Goal: Information Seeking & Learning: Learn about a topic

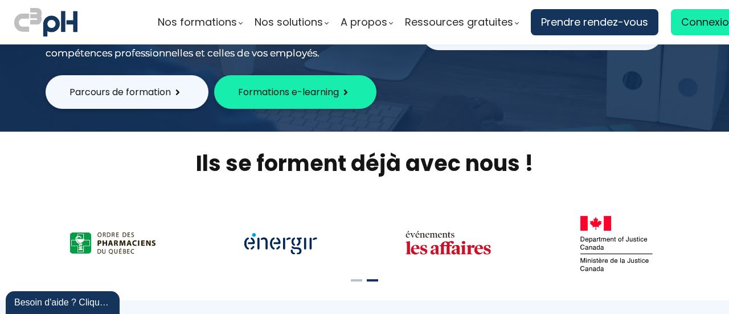
scroll to position [273, 0]
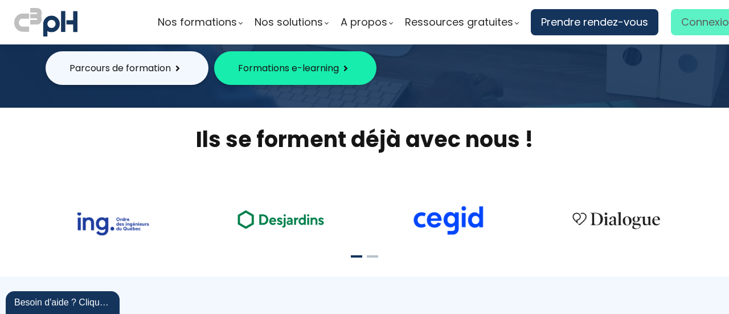
click at [697, 14] on span "Connexion" at bounding box center [708, 22] width 54 height 17
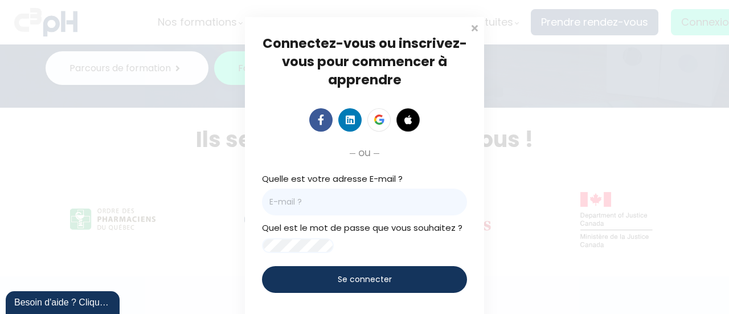
drag, startPoint x: 377, startPoint y: 209, endPoint x: 377, endPoint y: 215, distance: 6.3
click at [377, 209] on input "email" at bounding box center [364, 202] width 205 height 27
type input "Anne-Marie.Gregoire@et.eurofinsca.com"
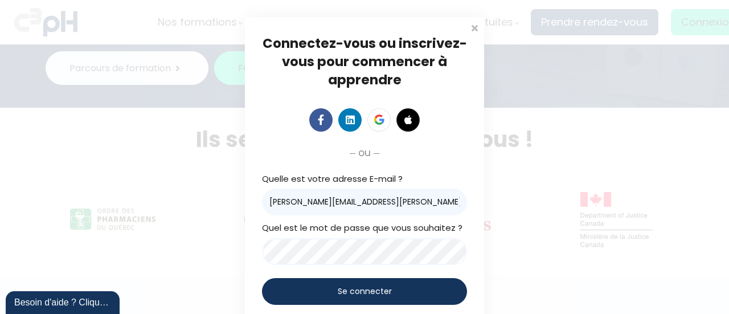
click at [355, 296] on span "Se connecter" at bounding box center [365, 291] width 54 height 12
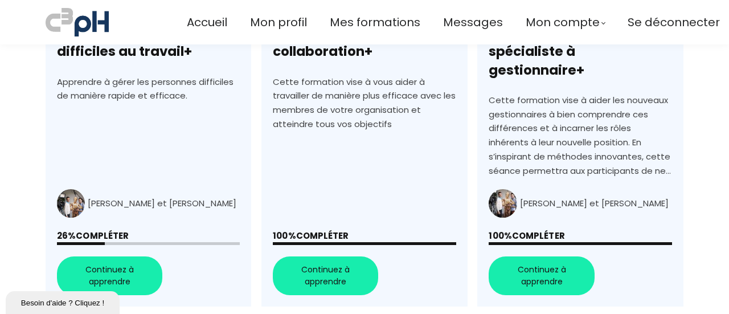
scroll to position [560, 0]
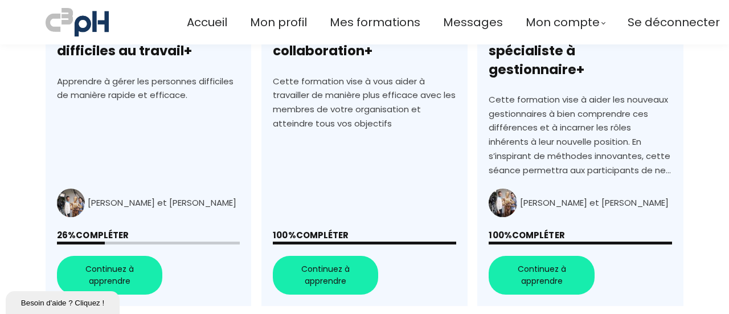
click at [65, 259] on link "+Gérer les personnes difficiles au travail+" at bounding box center [149, 101] width 206 height 410
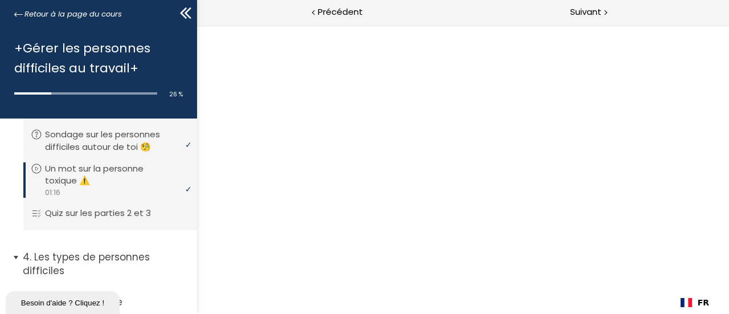
click at [18, 260] on span "4. Les types de personnes difficiles" at bounding box center [105, 268] width 183 height 36
click at [102, 209] on p "Quiz sur les parties 2 et 3" at bounding box center [109, 214] width 123 height 13
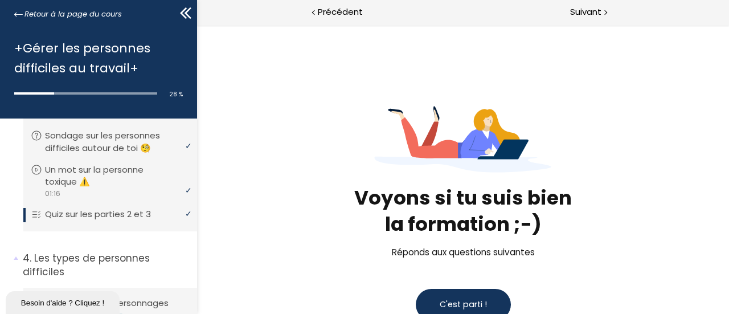
scroll to position [39, 0]
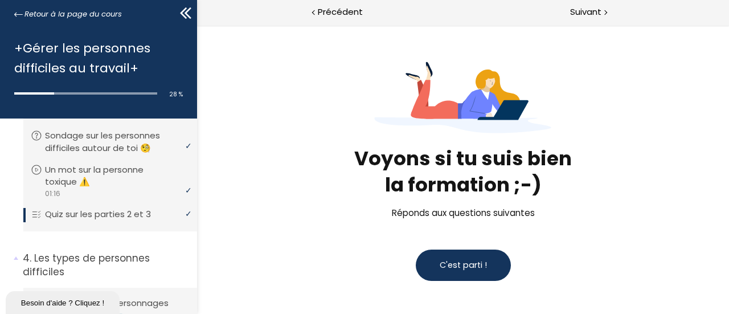
click at [480, 263] on span "C'est parti !" at bounding box center [462, 264] width 47 height 11
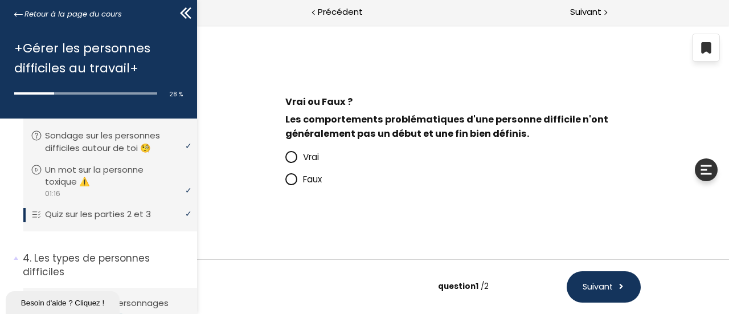
scroll to position [1, 0]
click at [302, 163] on p "Vrai" at bounding box center [471, 156] width 338 height 14
click at [285, 159] on input "Vrai" at bounding box center [285, 159] width 0 height 0
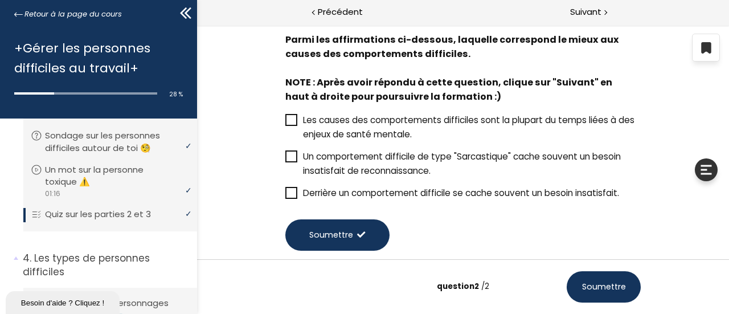
scroll to position [63, 0]
click at [549, 195] on span "Derrière un comportement difficile se cache souvent un besoin insatisfait." at bounding box center [460, 192] width 316 height 12
click at [285, 195] on input "Derrière un comportement difficile se cache souvent un besoin insatisfait." at bounding box center [285, 195] width 0 height 0
click at [305, 231] on button "Soumettre" at bounding box center [337, 234] width 104 height 31
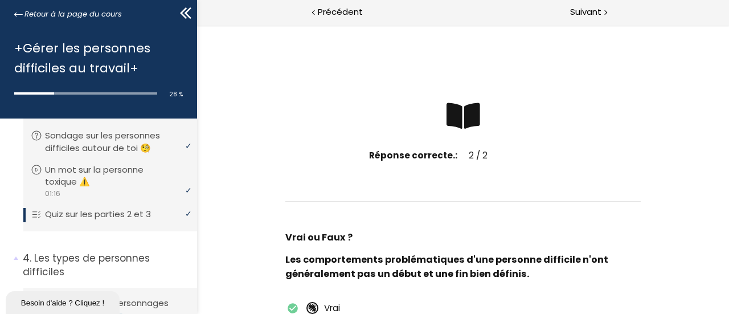
scroll to position [0, 0]
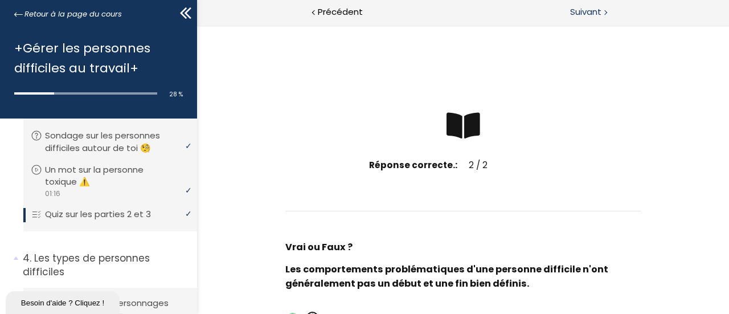
click at [590, 2] on div "Suivant" at bounding box center [596, 13] width 266 height 26
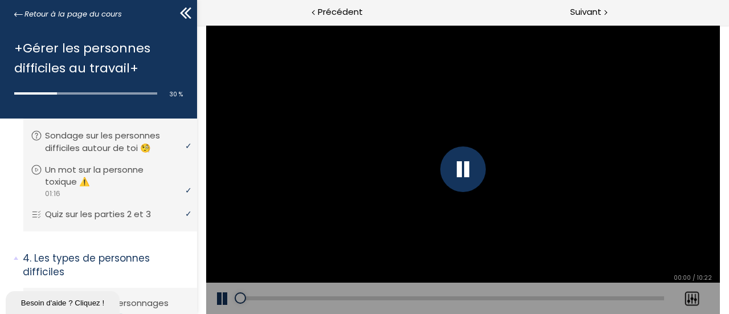
click at [455, 174] on div at bounding box center [463, 169] width 46 height 46
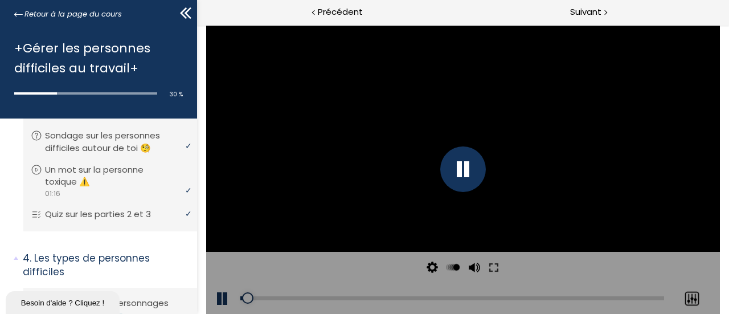
click at [698, 298] on div at bounding box center [691, 299] width 28 height 32
click at [693, 293] on div at bounding box center [691, 299] width 28 height 32
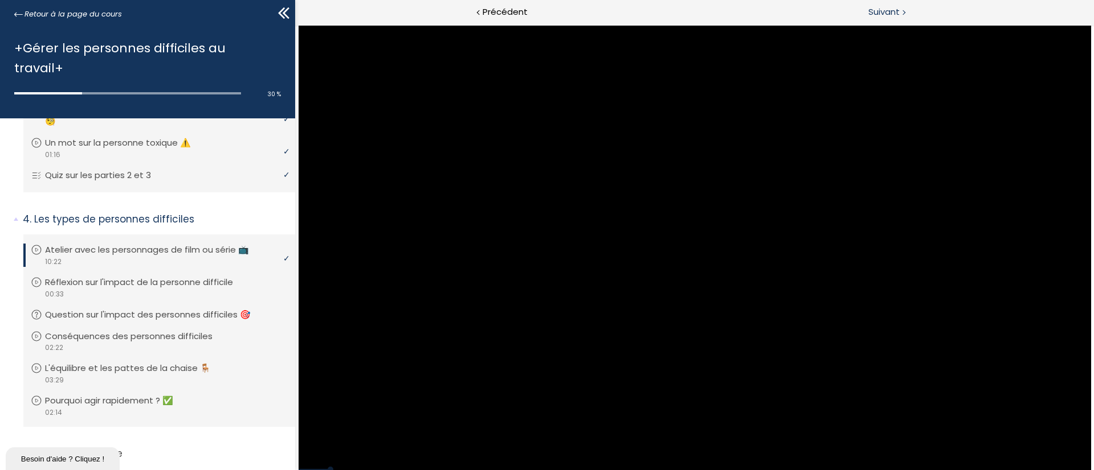
scroll to position [207, 0]
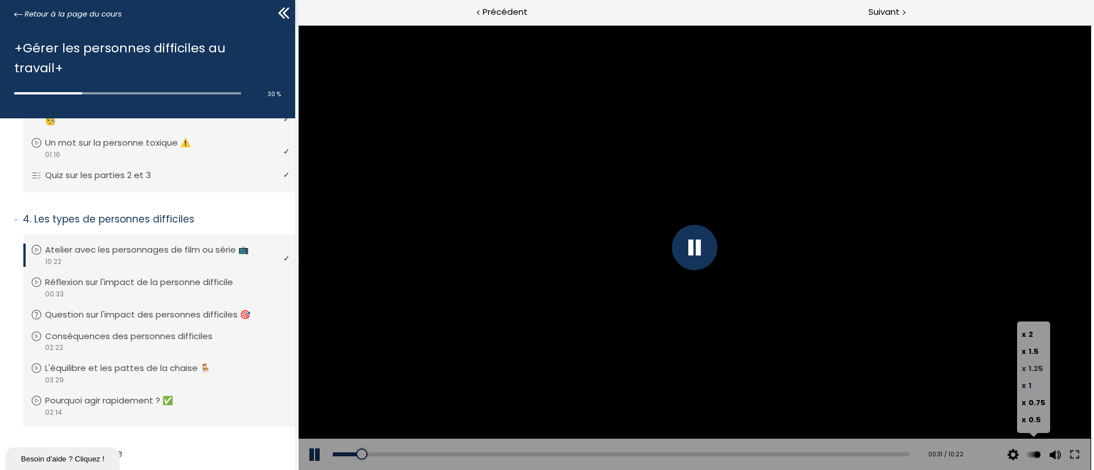
click at [728, 313] on span "1.25" at bounding box center [1035, 368] width 15 height 11
click at [295, 25] on input "x 1.25" at bounding box center [295, 25] width 0 height 0
click at [683, 259] on div at bounding box center [695, 248] width 46 height 46
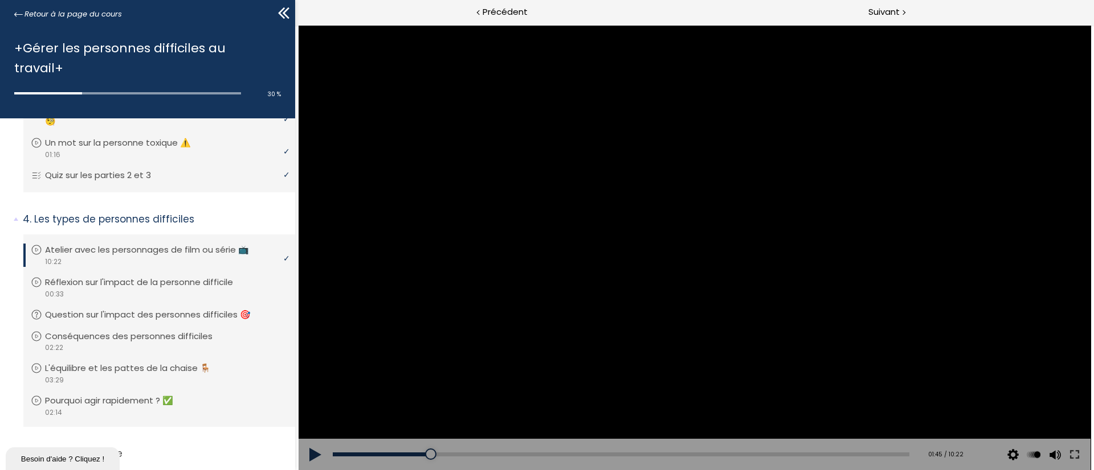
click at [674, 268] on div at bounding box center [694, 247] width 792 height 445
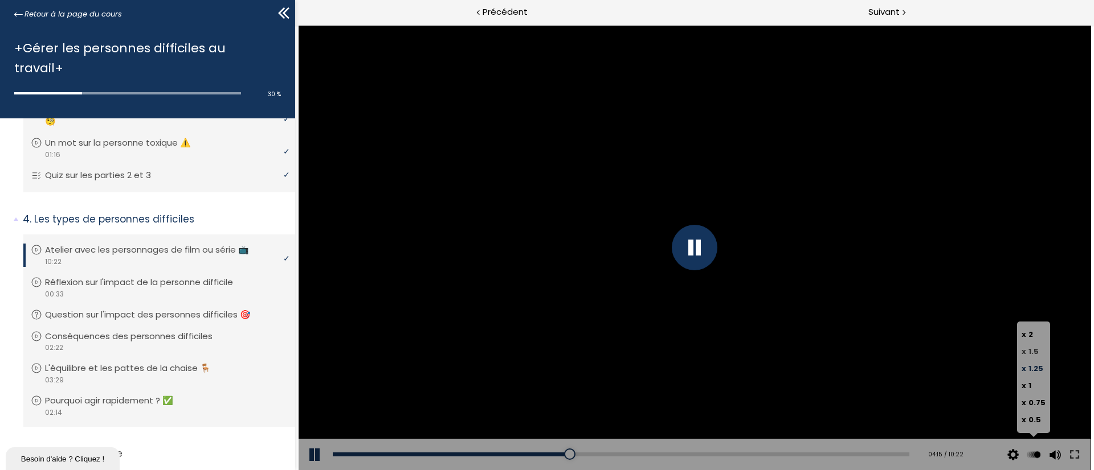
click at [728, 313] on span "1.5" at bounding box center [1033, 351] width 10 height 11
click at [295, 25] on input "x 1.5" at bounding box center [295, 25] width 0 height 0
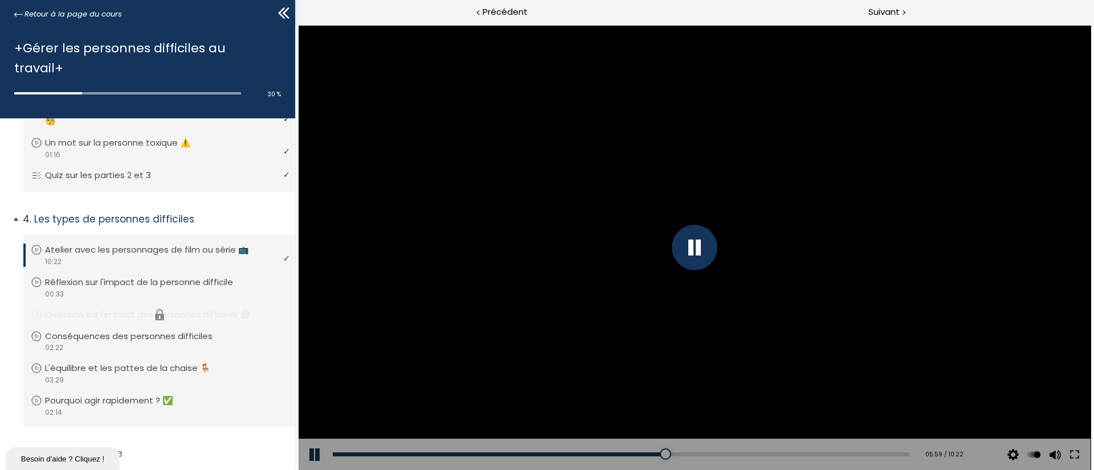
scroll to position [343, 0]
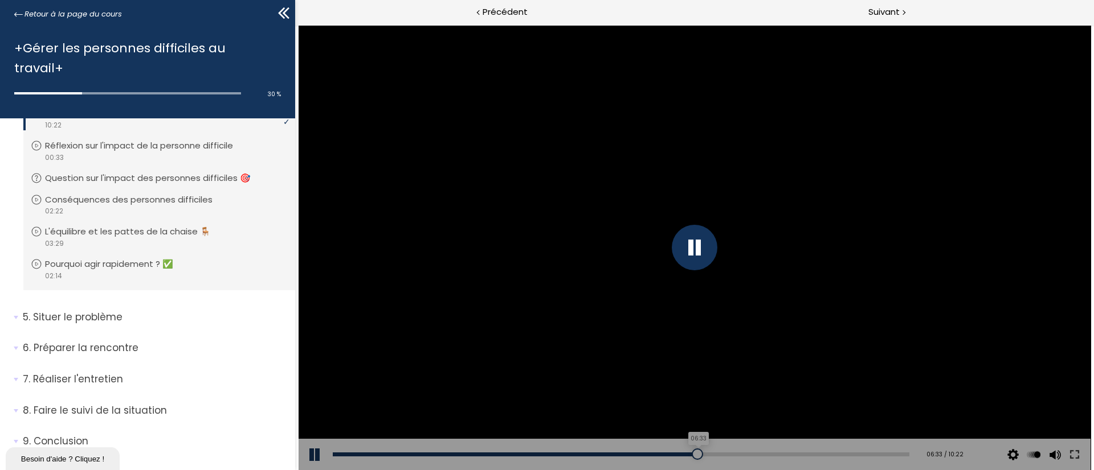
click at [691, 313] on div "06:33" at bounding box center [621, 455] width 576 height 4
click at [714, 313] on div "Add chapter 06:34" at bounding box center [621, 455] width 576 height 32
click at [714, 313] on div "06:57" at bounding box center [621, 455] width 576 height 4
click at [728, 313] on div "07:45" at bounding box center [621, 455] width 576 height 4
click at [728, 313] on div "07:57" at bounding box center [621, 455] width 576 height 4
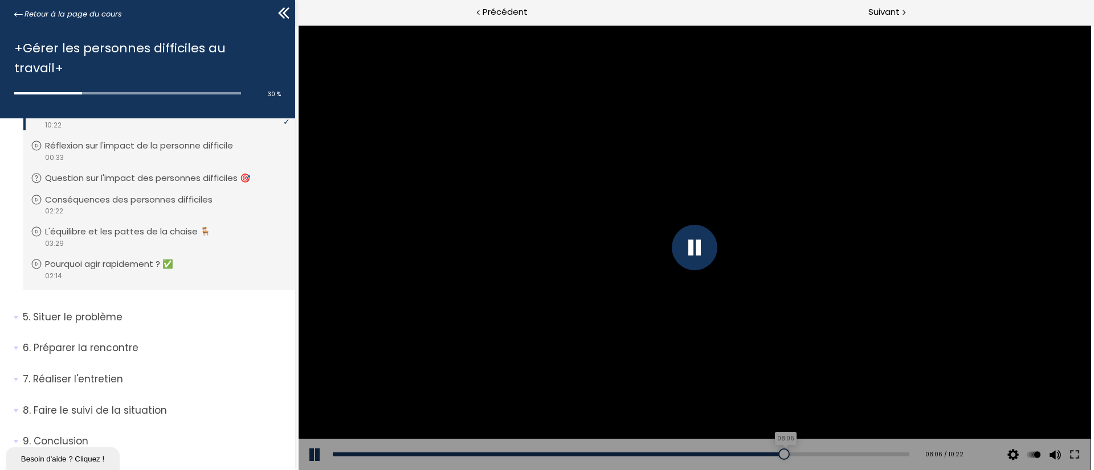
click at [728, 313] on div "08:06" at bounding box center [621, 455] width 576 height 4
click at [728, 313] on div "Add chapter 08:25" at bounding box center [621, 455] width 576 height 32
click at [728, 313] on div "08:27" at bounding box center [621, 455] width 576 height 4
click at [728, 313] on div "08:42" at bounding box center [621, 455] width 576 height 4
click at [728, 313] on div "08:54" at bounding box center [621, 455] width 576 height 4
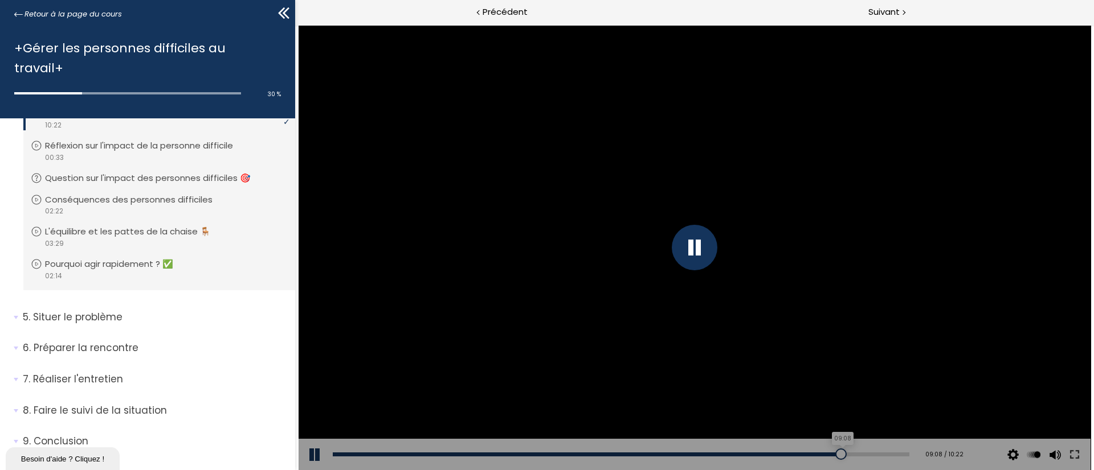
click at [728, 313] on div "09:08" at bounding box center [621, 455] width 576 height 4
click at [728, 313] on div "09:28" at bounding box center [621, 455] width 576 height 4
click at [728, 313] on div "09:37" at bounding box center [621, 455] width 576 height 4
click at [728, 313] on div "09:48" at bounding box center [621, 455] width 576 height 4
click at [728, 313] on div at bounding box center [885, 454] width 11 height 11
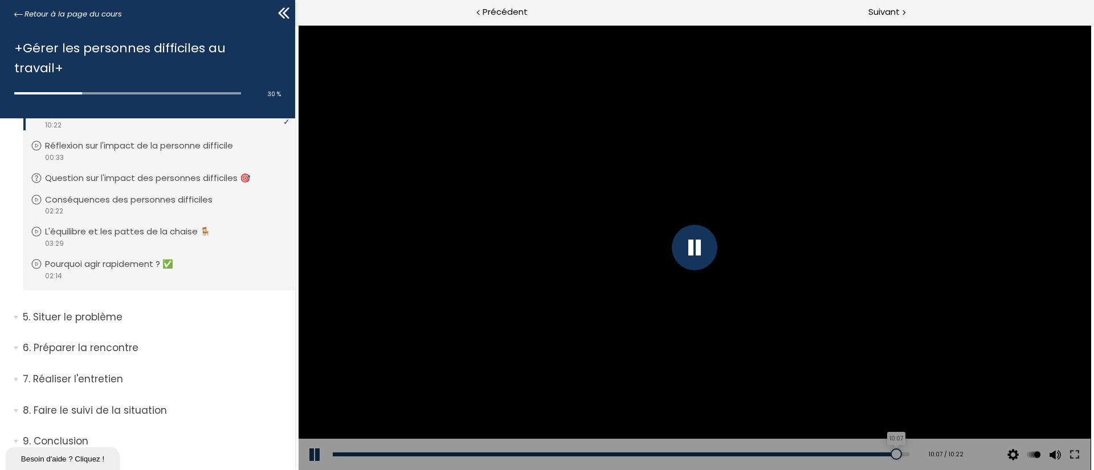
click at [728, 313] on div "10:07" at bounding box center [621, 455] width 576 height 4
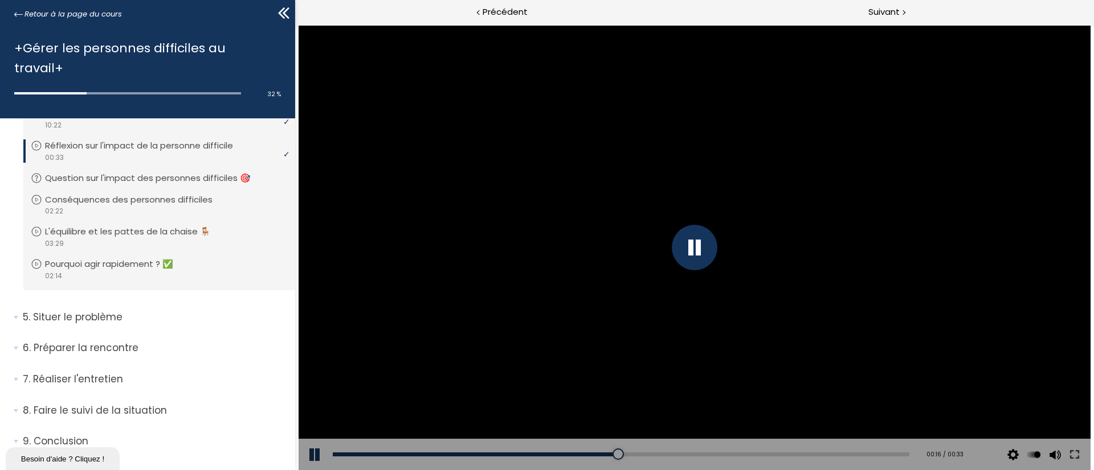
click at [728, 313] on div "Add chapter 00:00" at bounding box center [621, 455] width 576 height 32
click at [728, 313] on div "00:25" at bounding box center [621, 455] width 576 height 4
click at [728, 313] on div "00:31" at bounding box center [621, 455] width 576 height 4
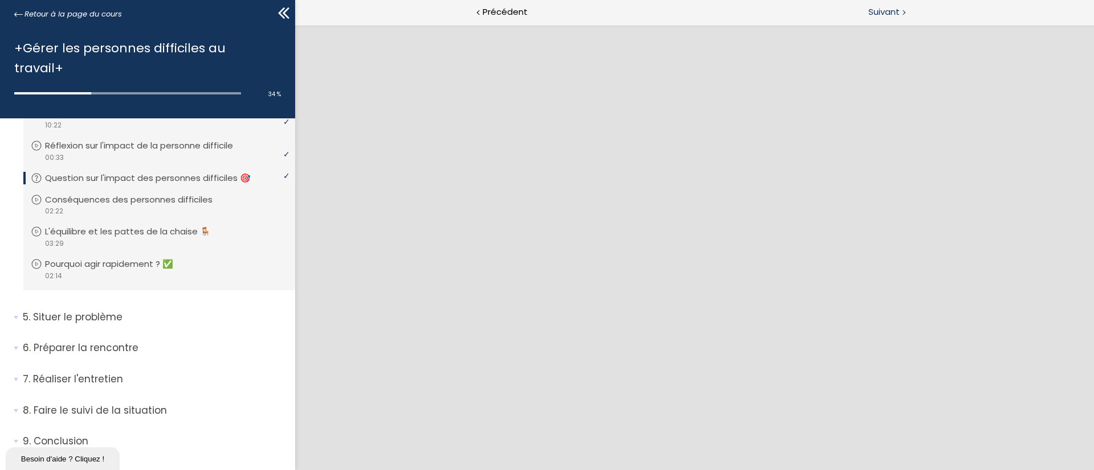
click at [728, 6] on div "Suivant" at bounding box center [893, 13] width 399 height 26
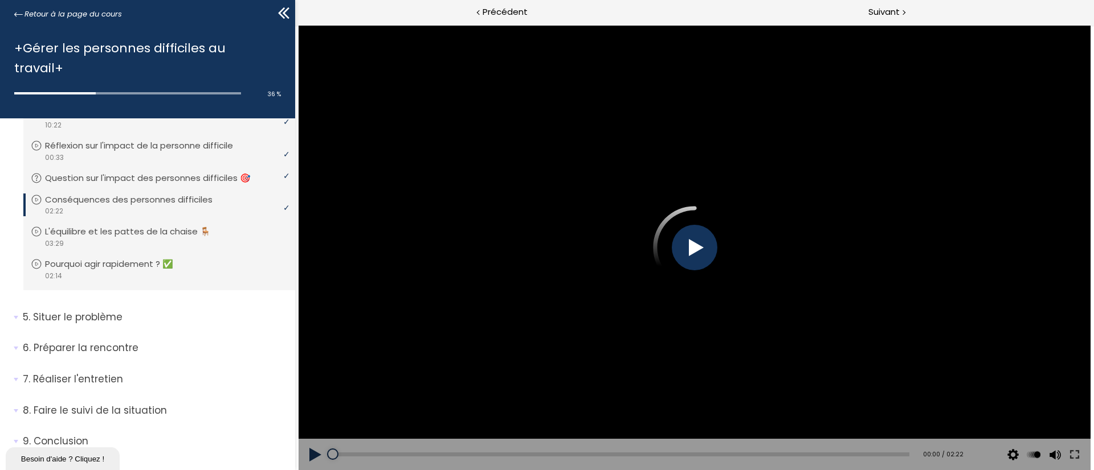
click at [695, 256] on div at bounding box center [695, 248] width 46 height 46
click at [656, 313] on div "Add chapter 01:20" at bounding box center [621, 455] width 576 height 32
click at [660, 313] on div "01:21" at bounding box center [621, 455] width 576 height 4
click at [728, 313] on div "Add chapter 00:03" at bounding box center [621, 455] width 576 height 32
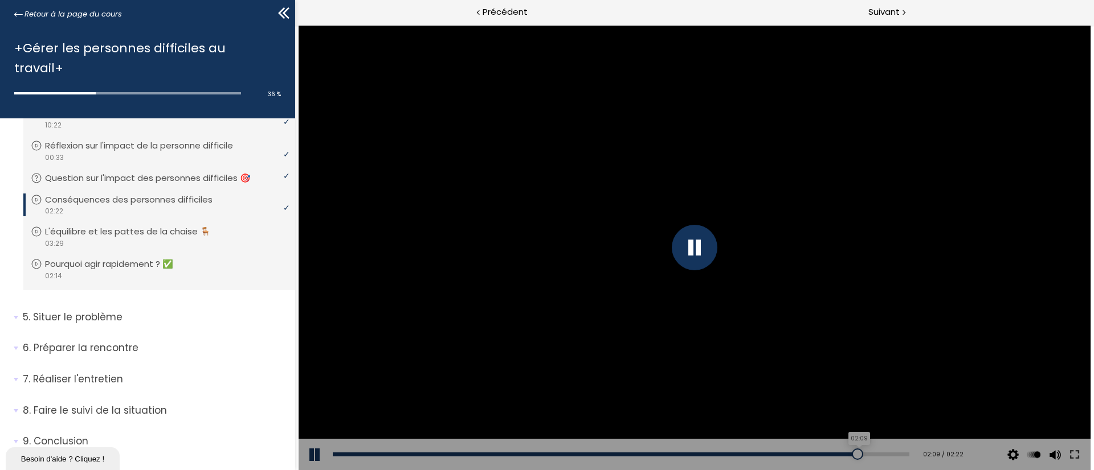
click at [728, 313] on div "02:09" at bounding box center [621, 455] width 576 height 4
click at [535, 313] on div "01:14" at bounding box center [621, 455] width 576 height 4
click at [699, 313] on div "Add chapter 02:14" at bounding box center [621, 455] width 576 height 32
click at [697, 313] on div "02:14" at bounding box center [621, 455] width 576 height 4
click at [728, 313] on div "03:25" at bounding box center [621, 455] width 576 height 4
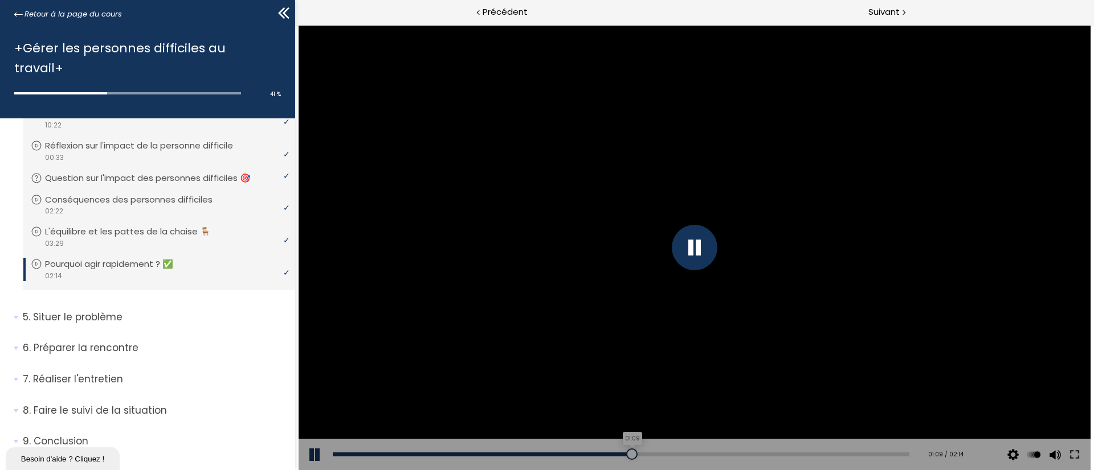
click at [627, 313] on div "01:09" at bounding box center [621, 455] width 576 height 4
click at [718, 313] on div "01:31" at bounding box center [621, 455] width 576 height 4
click at [728, 313] on div "01:55" at bounding box center [621, 455] width 576 height 4
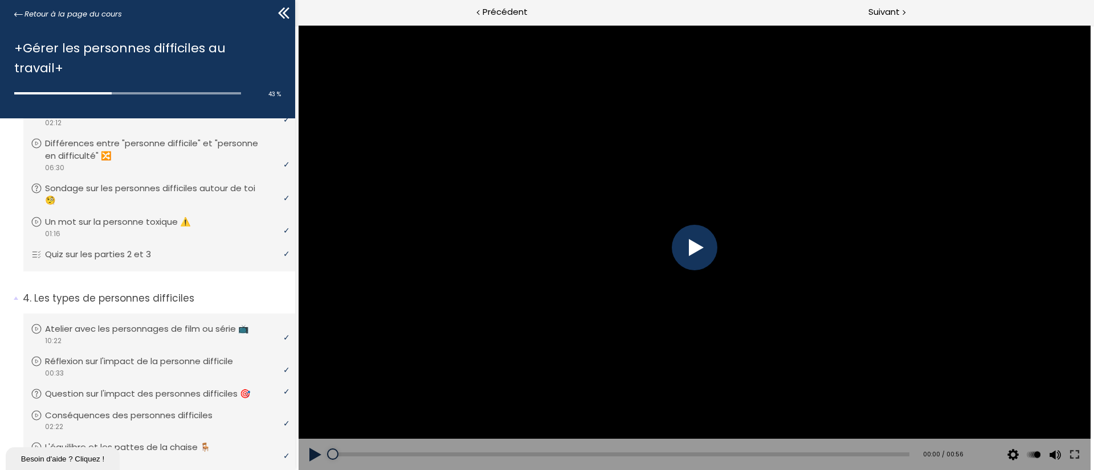
scroll to position [126, 0]
click at [15, 293] on span "4. Les types de personnes difficiles" at bounding box center [154, 304] width 281 height 23
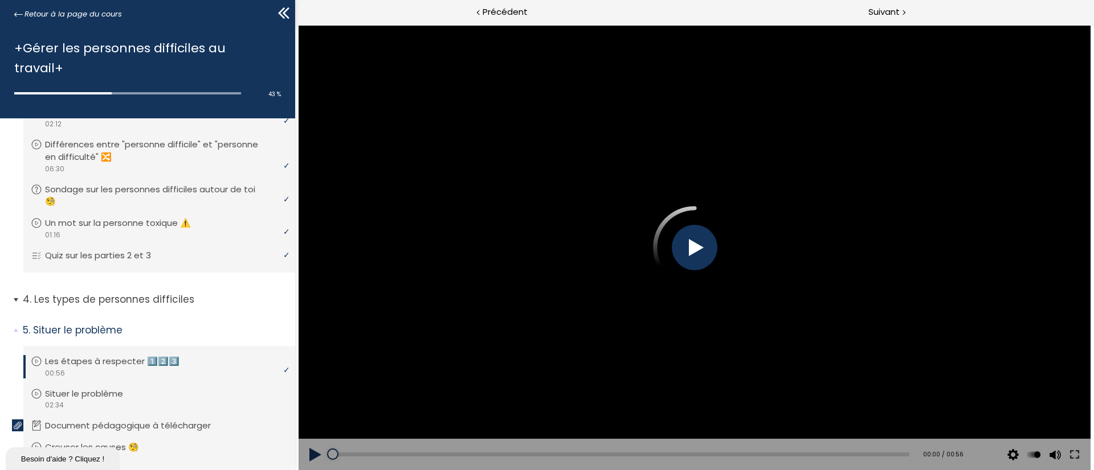
scroll to position [0, 0]
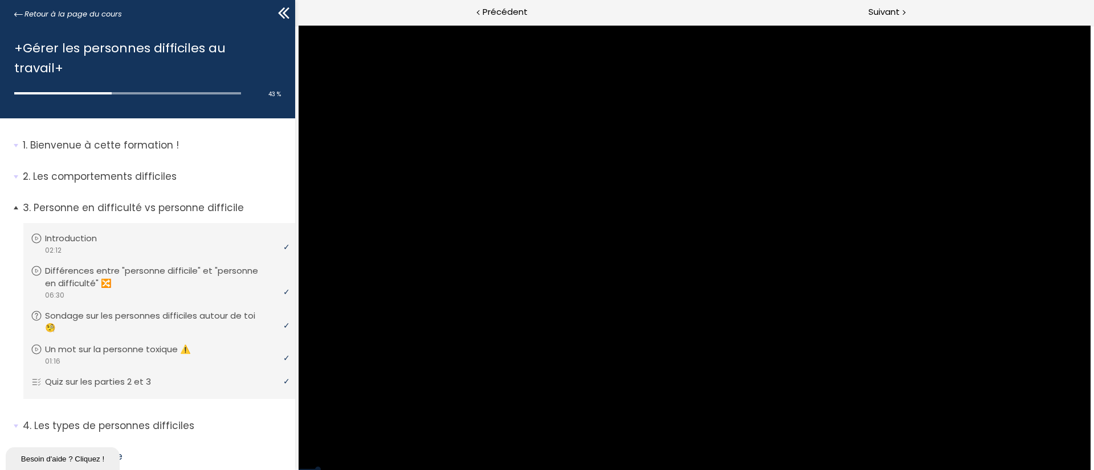
click at [15, 201] on span "3. Personne en difficulté vs personne difficile" at bounding box center [154, 212] width 281 height 23
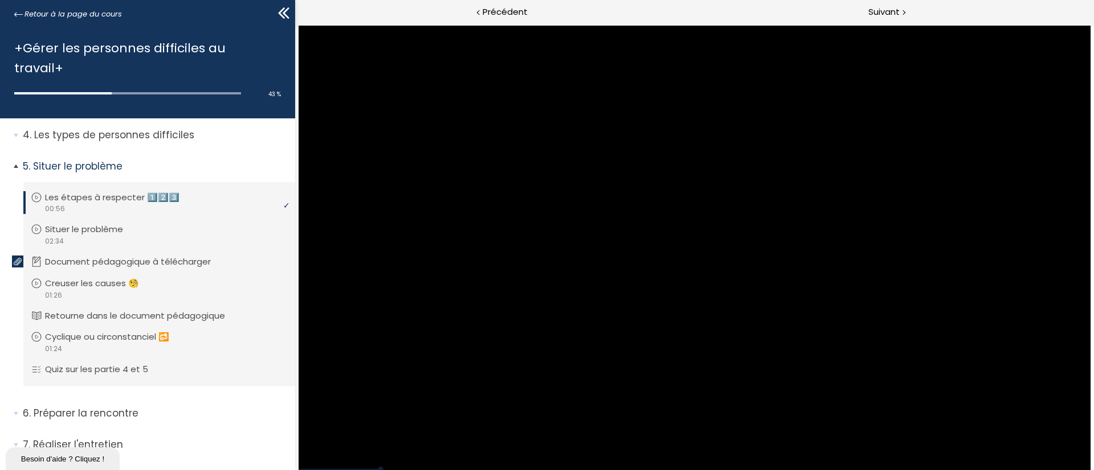
scroll to position [100, 0]
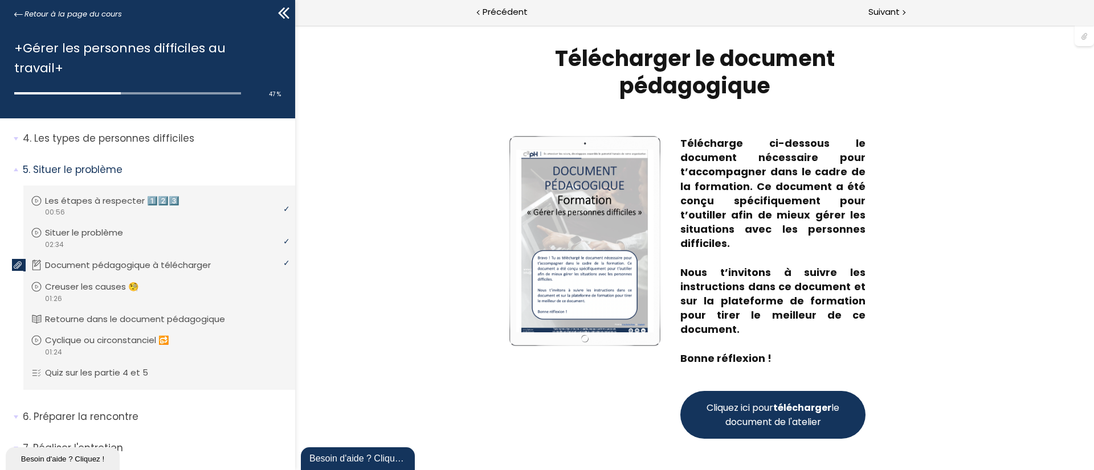
click at [728, 313] on span "Cliquez ici pour télécharger le document de l'atelier" at bounding box center [772, 415] width 137 height 28
click at [728, 15] on span "Suivant" at bounding box center [883, 12] width 31 height 14
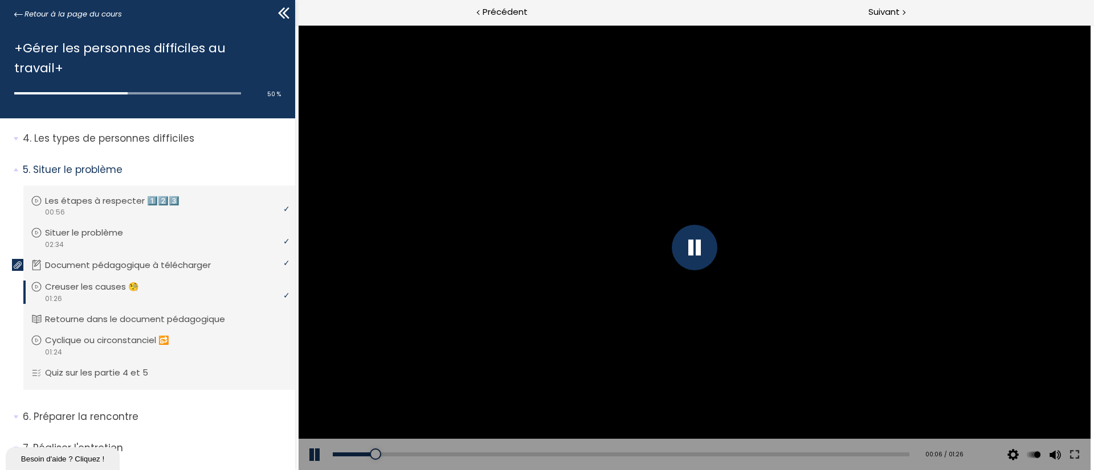
click at [693, 249] on div at bounding box center [695, 248] width 46 height 46
click at [707, 241] on div at bounding box center [694, 247] width 792 height 445
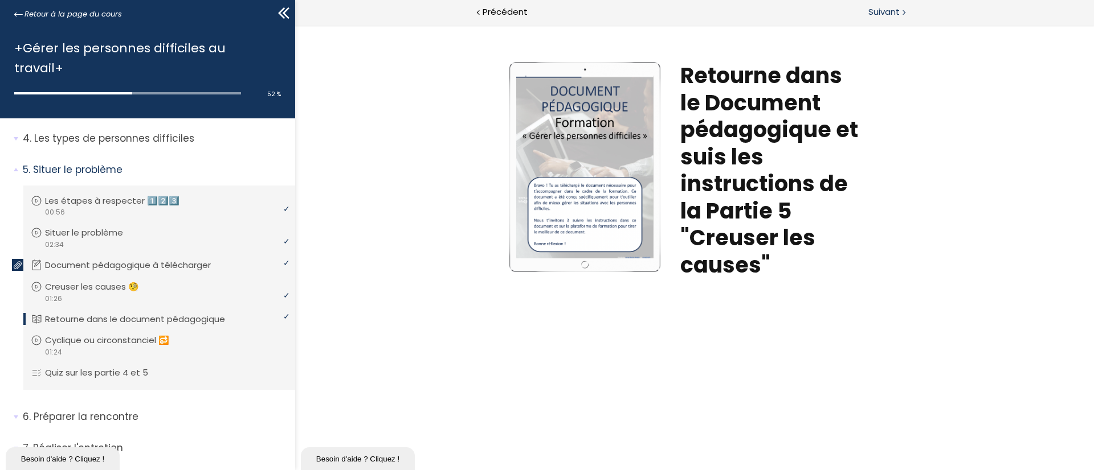
click at [728, 8] on span "Suivant" at bounding box center [883, 12] width 31 height 14
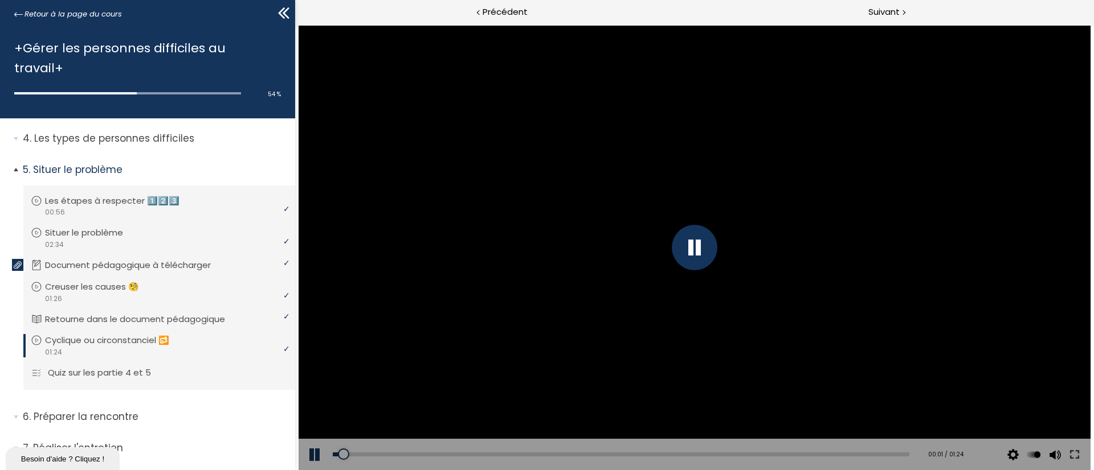
scroll to position [170, 0]
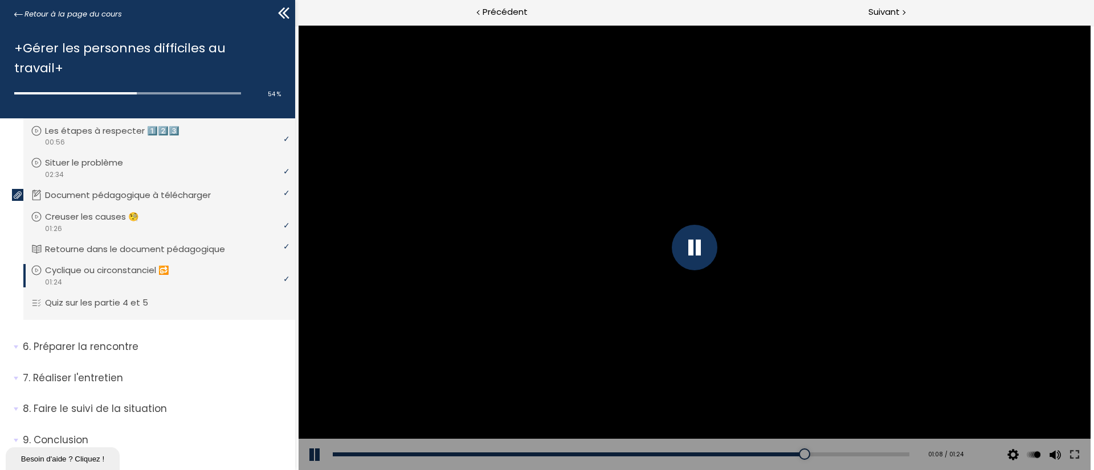
drag, startPoint x: 797, startPoint y: 455, endPoint x: 964, endPoint y: 337, distance: 204.8
drag, startPoint x: 964, startPoint y: 337, endPoint x: 803, endPoint y: 350, distance: 161.7
click at [728, 313] on div at bounding box center [694, 247] width 792 height 445
click at [728, 313] on div "01:20" at bounding box center [621, 455] width 576 height 4
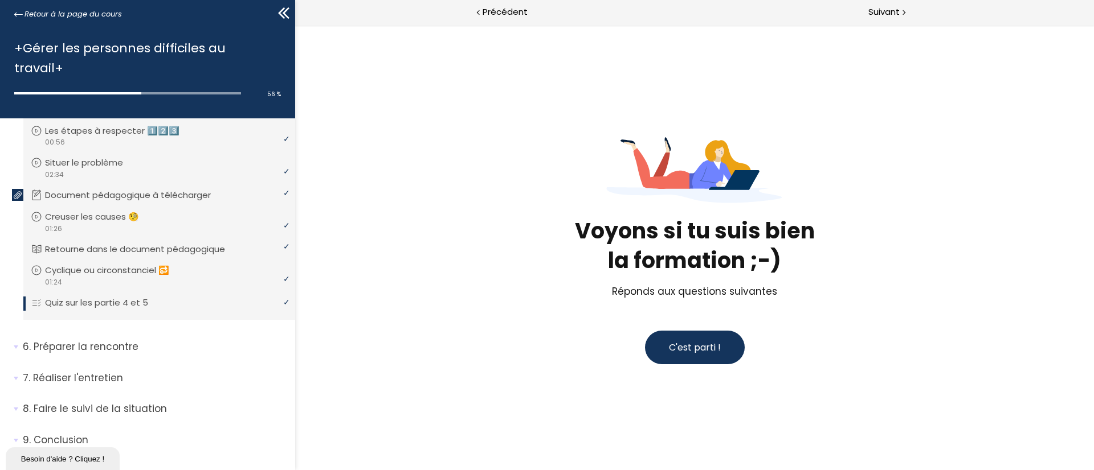
click at [728, 313] on button "C'est parti !" at bounding box center [695, 348] width 100 height 34
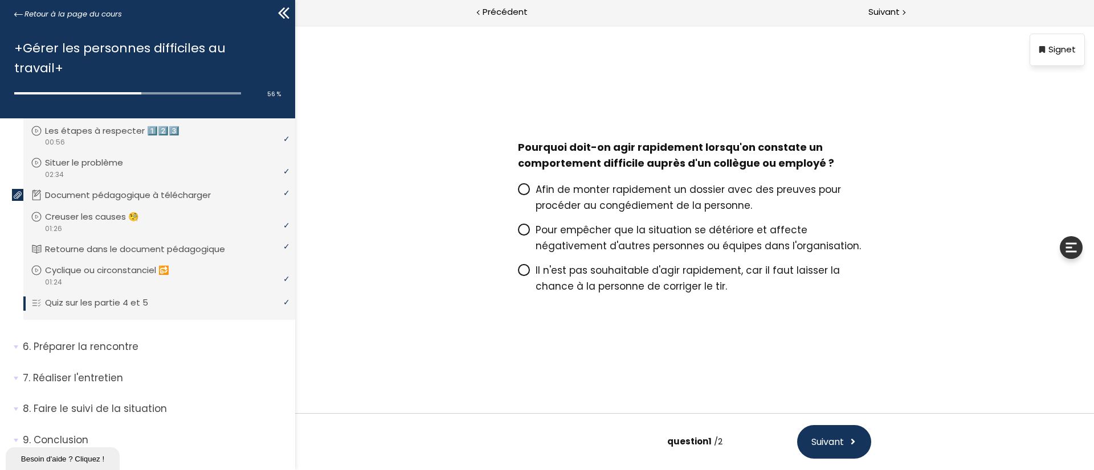
click at [728, 246] on span "Pour empêcher que la situation se détériore et affecte négativement d'autres pe…" at bounding box center [697, 238] width 325 height 30
click at [518, 234] on input "Pour empêcher que la situation se détériore et affecte négativement d'autres pe…" at bounding box center [518, 234] width 0 height 0
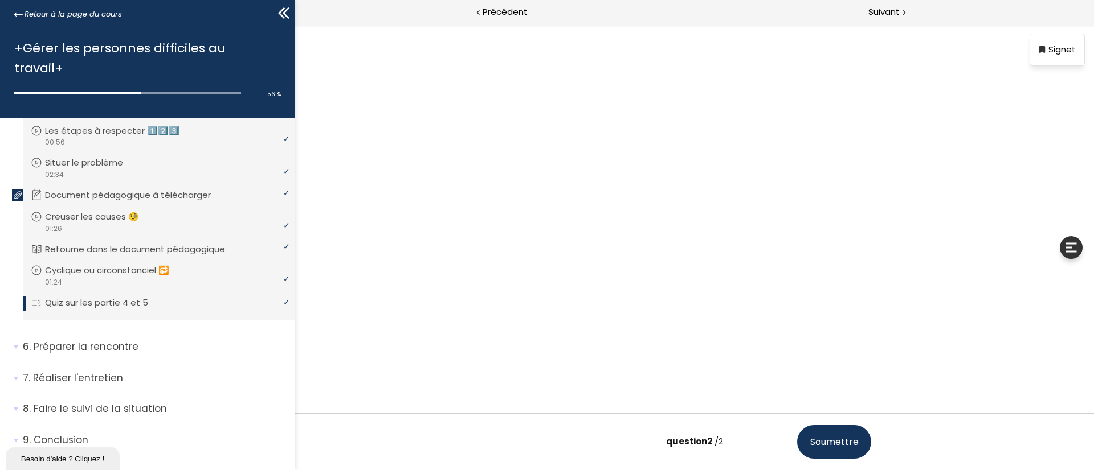
scroll to position [68, 0]
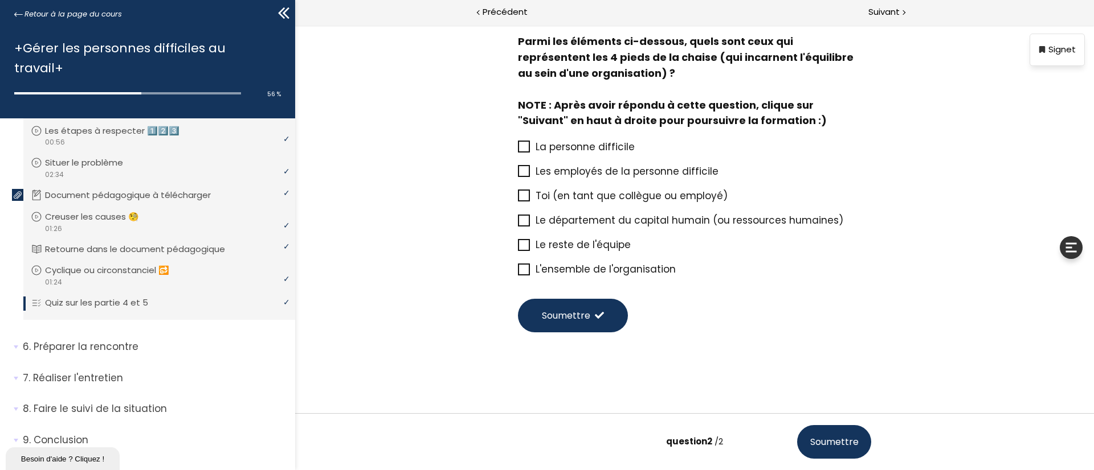
click at [600, 141] on span "La personne difficile" at bounding box center [584, 147] width 99 height 14
click at [518, 150] on input "La personne difficile" at bounding box center [518, 150] width 0 height 0
click at [658, 191] on span "Toi (en tant que collègue ou employé)" at bounding box center [631, 196] width 192 height 14
click at [518, 199] on input "Toi (en tant que collègue ou employé)" at bounding box center [518, 199] width 0 height 0
click at [605, 243] on span "Le reste de l'équipe" at bounding box center [582, 245] width 95 height 14
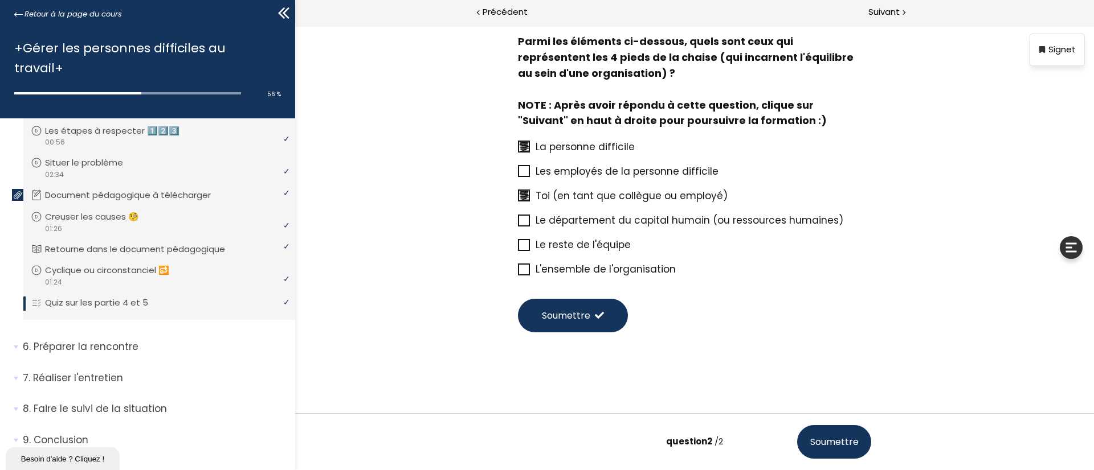
click at [518, 248] on input "Le reste de l'équipe" at bounding box center [518, 248] width 0 height 0
click at [615, 263] on span "L'ensemble de l'organisation" at bounding box center [605, 270] width 140 height 14
click at [518, 273] on input "L'ensemble de l'organisation" at bounding box center [518, 273] width 0 height 0
click at [593, 306] on button "Soumettre" at bounding box center [573, 316] width 110 height 34
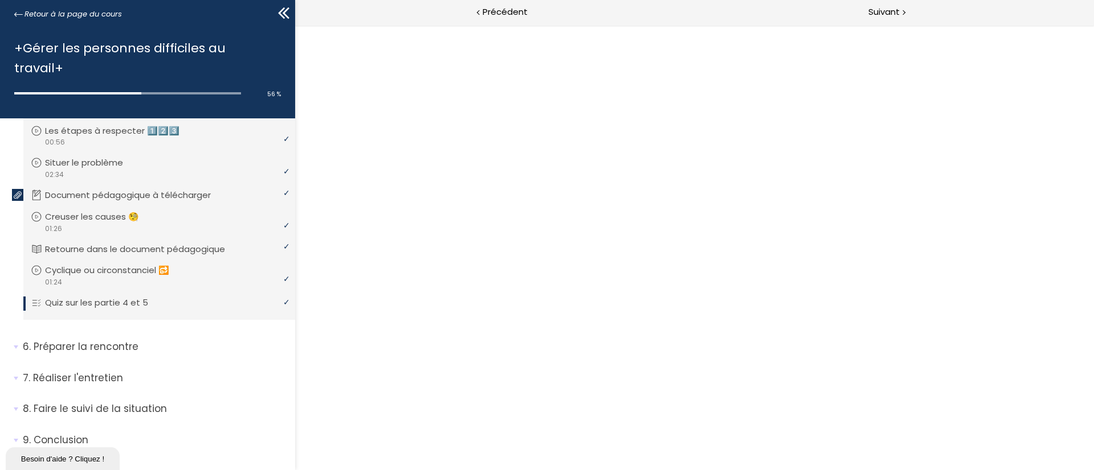
scroll to position [0, 0]
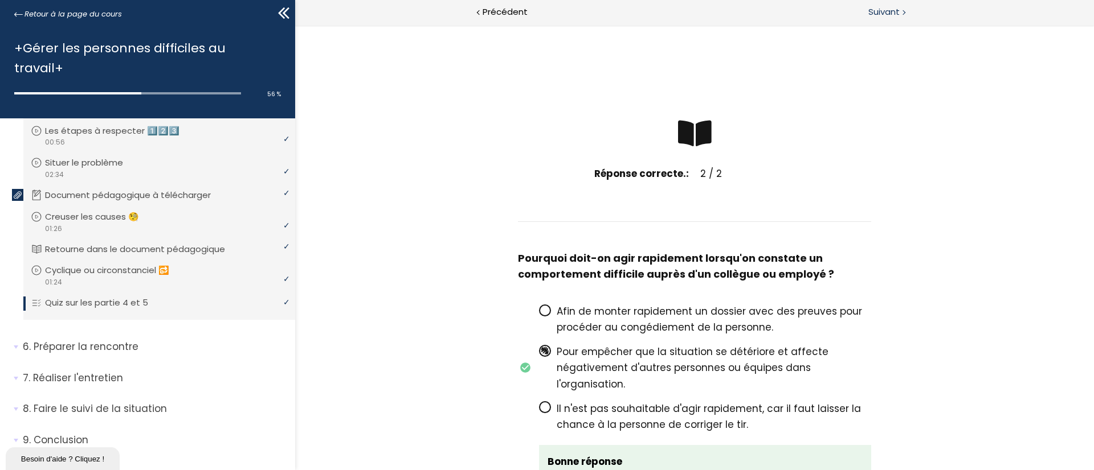
click at [728, 11] on span "Suivant" at bounding box center [883, 12] width 31 height 14
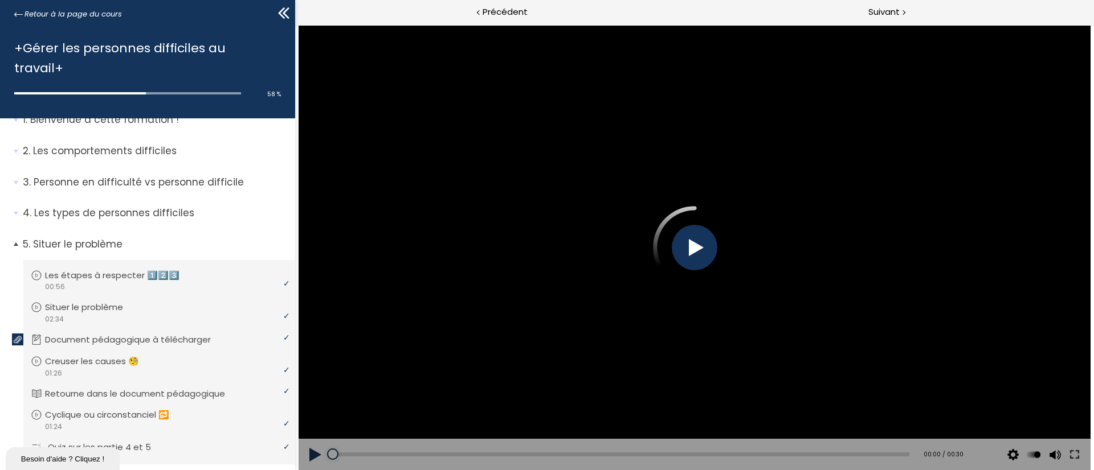
scroll to position [23, 0]
click at [17, 240] on span "5. Situer le problème" at bounding box center [154, 251] width 281 height 23
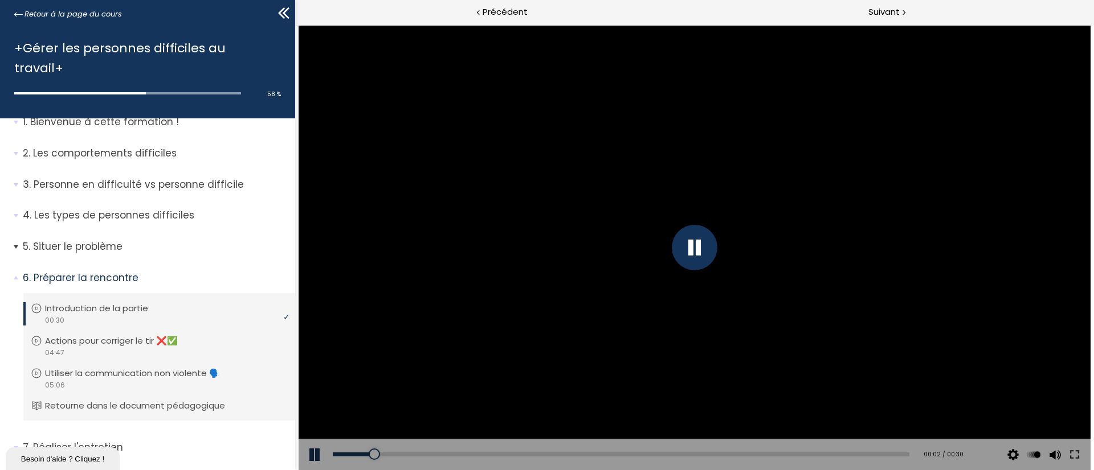
scroll to position [93, 0]
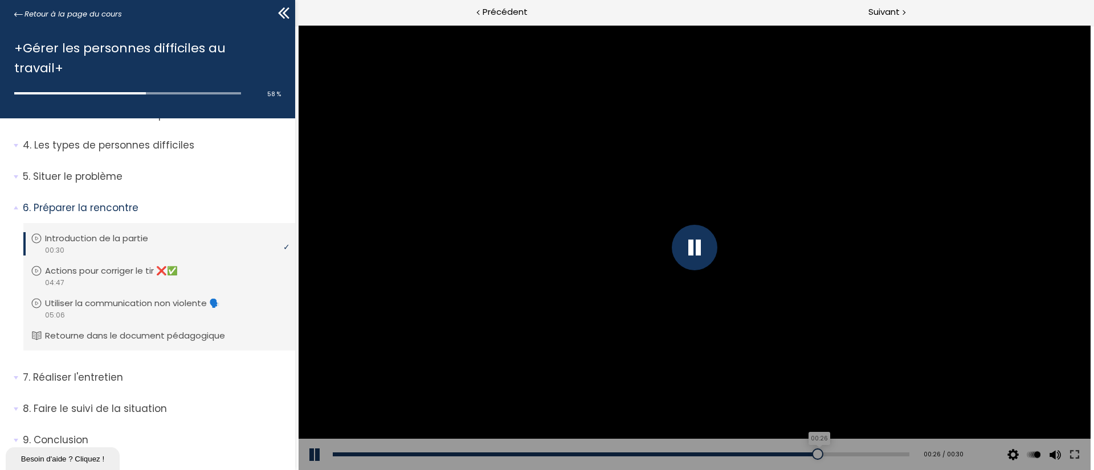
click at [728, 313] on div "00:26" at bounding box center [621, 455] width 576 height 4
click at [417, 313] on div "00:42" at bounding box center [621, 455] width 576 height 4
click at [584, 313] on div "02:07" at bounding box center [621, 455] width 576 height 4
click at [728, 313] on div "03:40" at bounding box center [621, 455] width 576 height 4
click at [728, 313] on div "04:19" at bounding box center [621, 455] width 576 height 4
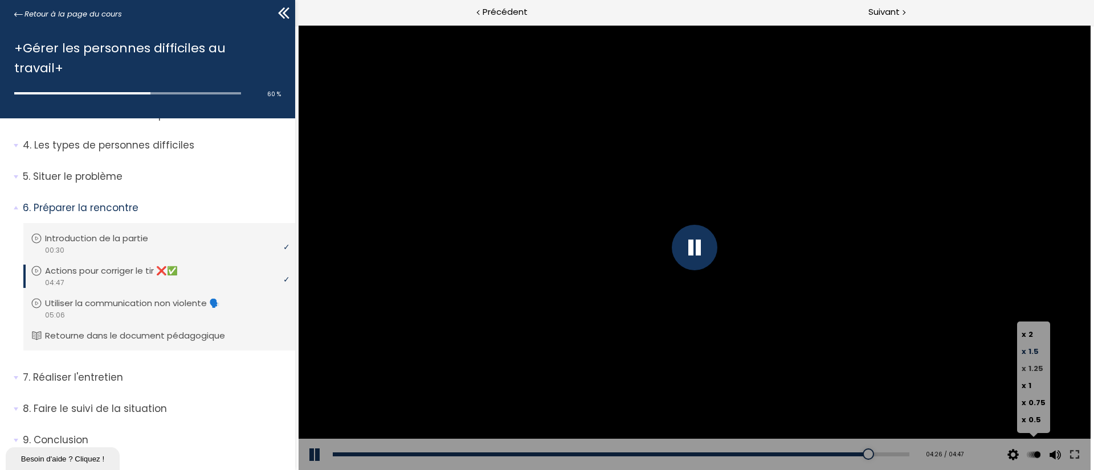
click at [728, 313] on span "1.25" at bounding box center [1035, 368] width 15 height 11
click at [295, 25] on input "x 1.25" at bounding box center [295, 25] width 0 height 0
click at [728, 17] on span "Suivant" at bounding box center [883, 12] width 31 height 14
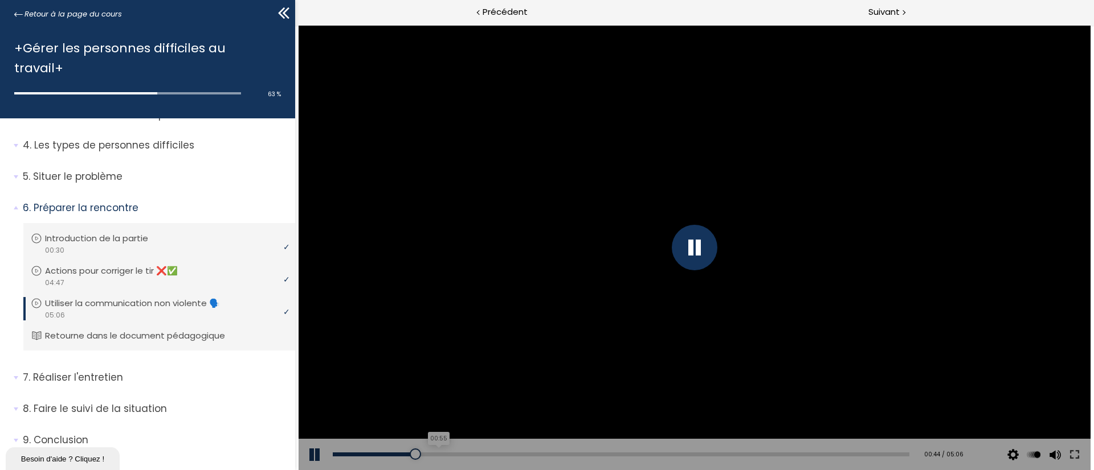
click at [435, 313] on div "00:55" at bounding box center [621, 455] width 576 height 4
click at [616, 313] on div "02:32" at bounding box center [621, 455] width 576 height 4
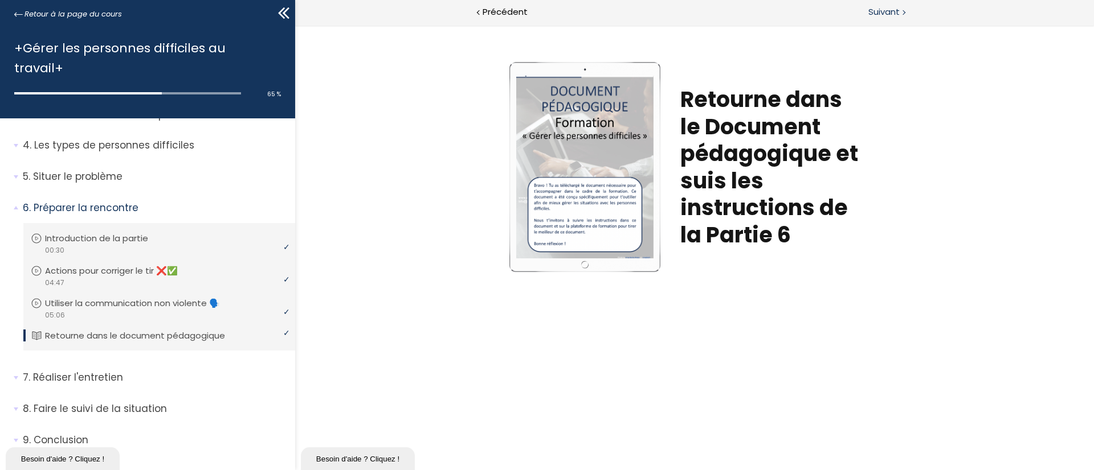
click at [728, 17] on span "Suivant" at bounding box center [883, 12] width 31 height 14
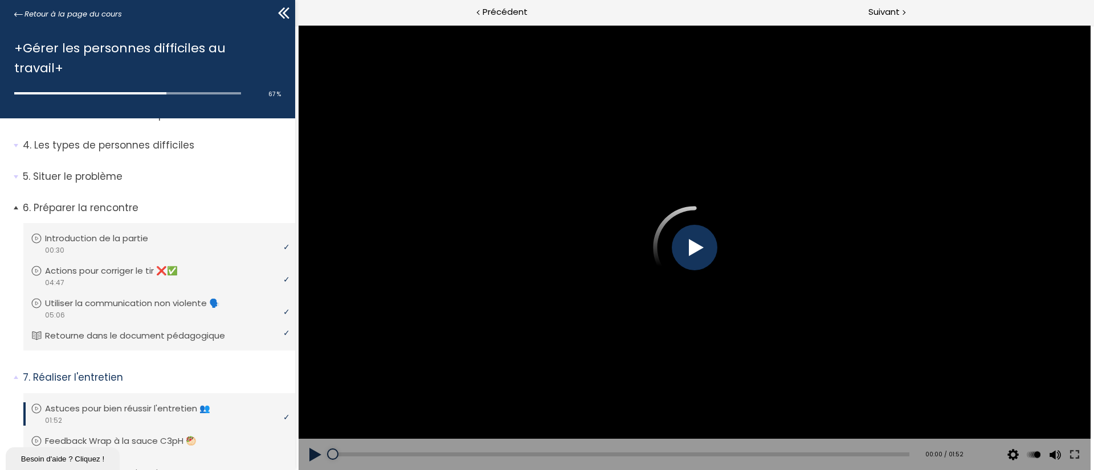
click at [12, 193] on li "6. Préparer la rencontre Vous devez avoir terminé l'unité (Introduction de la p…" at bounding box center [147, 282] width 295 height 179
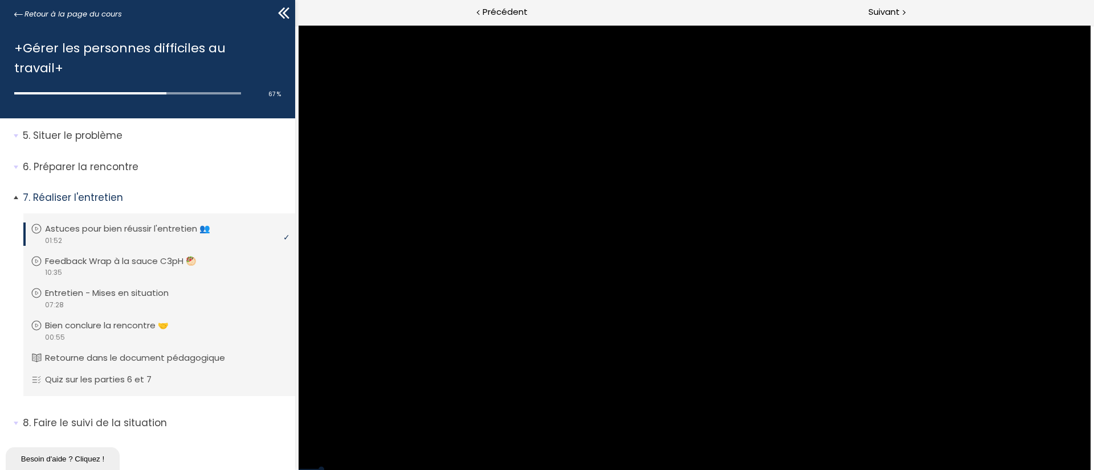
scroll to position [136, 0]
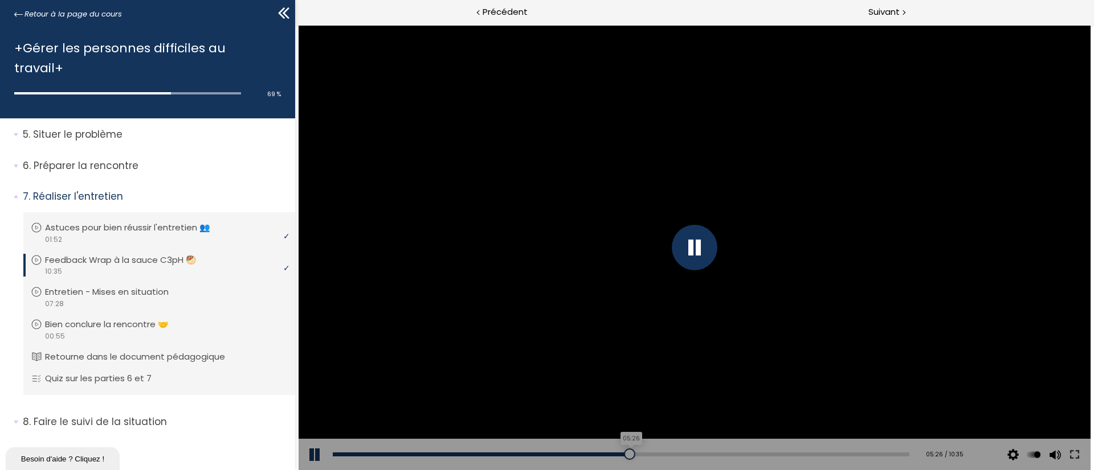
click at [625, 313] on div "05:26" at bounding box center [621, 455] width 576 height 4
click at [643, 313] on div "05:47" at bounding box center [621, 455] width 576 height 4
click at [671, 313] on div "06:18" at bounding box center [621, 455] width 576 height 4
click at [702, 313] on div "06:53" at bounding box center [621, 455] width 576 height 4
click at [728, 313] on div "08:32" at bounding box center [621, 455] width 576 height 4
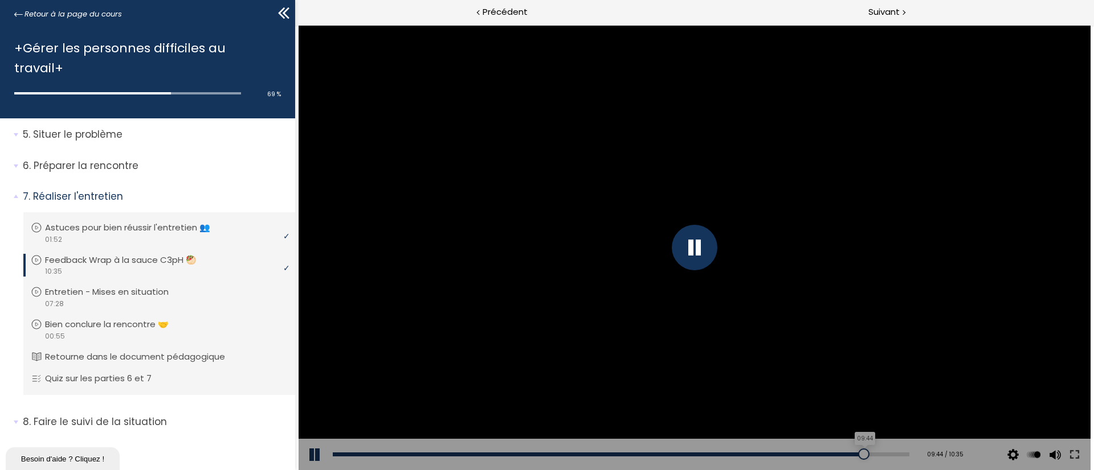
click at [728, 313] on div "09:44" at bounding box center [621, 455] width 576 height 4
click at [728, 19] on span "Suivant" at bounding box center [883, 12] width 31 height 14
click at [728, 14] on span "Suivant" at bounding box center [883, 12] width 31 height 14
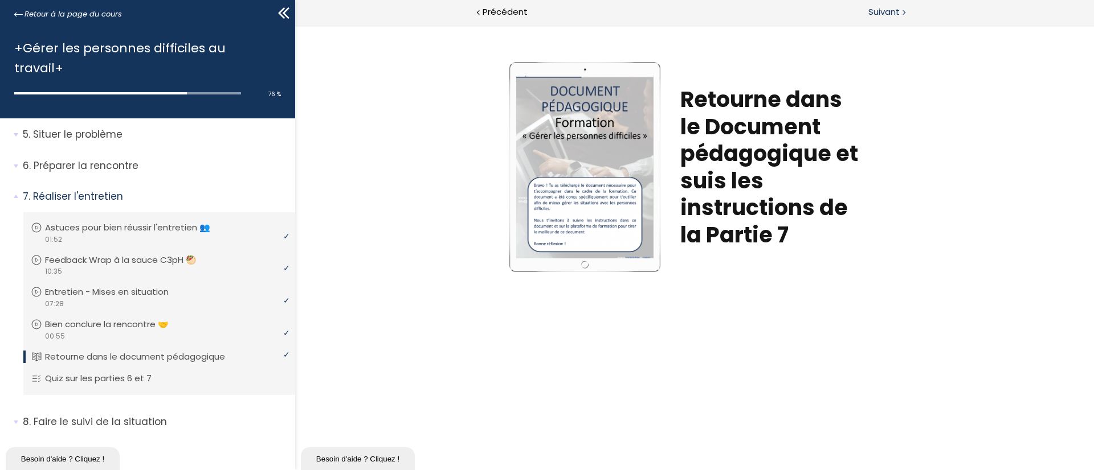
click at [728, 14] on span "Suivant" at bounding box center [883, 12] width 31 height 14
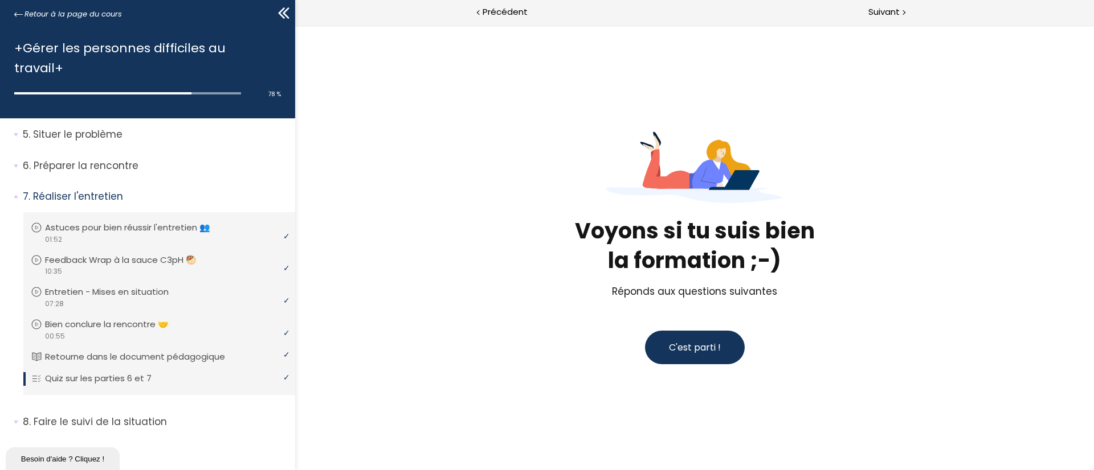
click at [682, 313] on button "C'est parti !" at bounding box center [695, 348] width 100 height 34
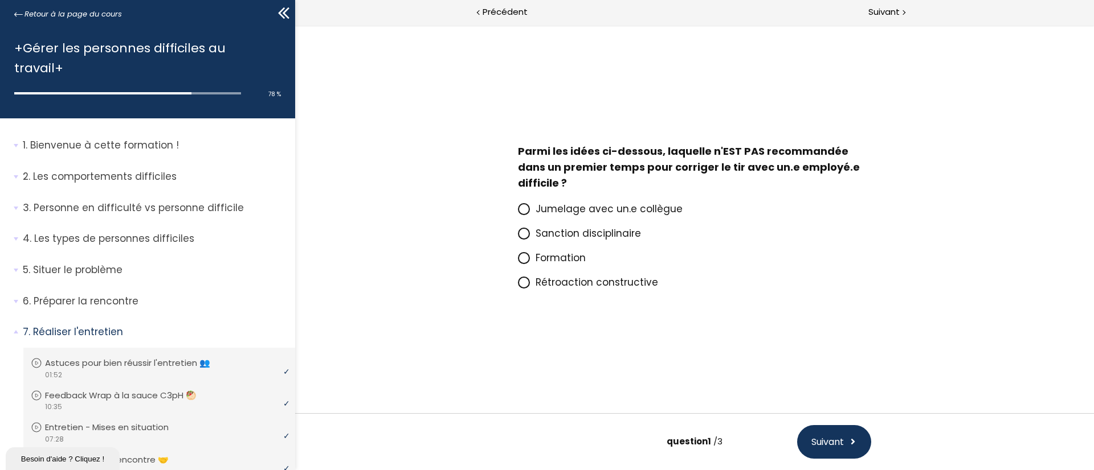
scroll to position [136, 0]
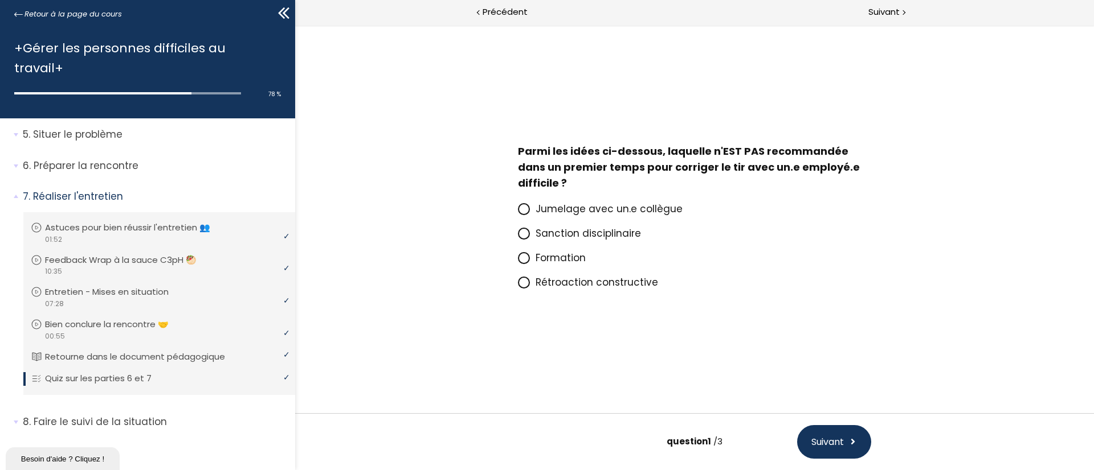
click at [615, 238] on span "Sanction disciplinaire" at bounding box center [587, 234] width 105 height 14
click at [518, 237] on input "Sanction disciplinaire" at bounding box center [518, 237] width 0 height 0
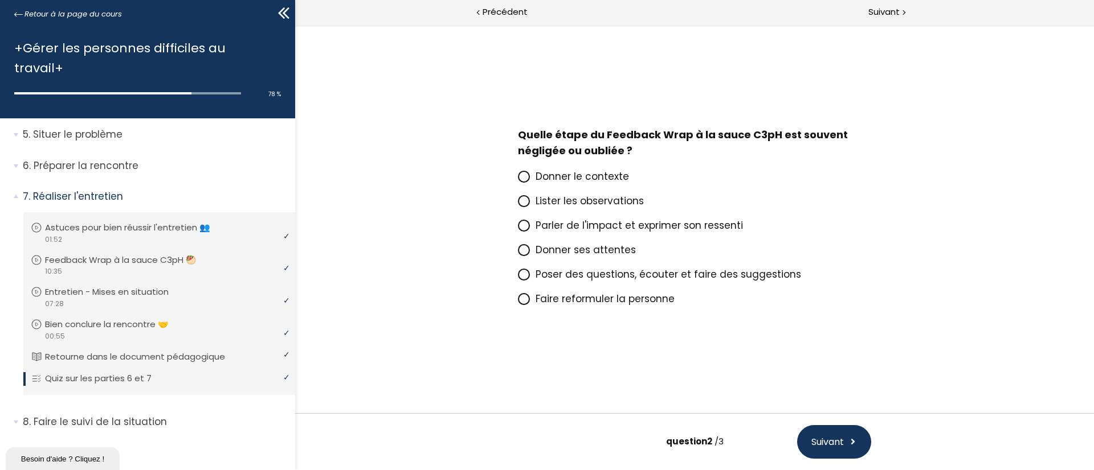
click at [597, 251] on span "Donner ses attentes" at bounding box center [585, 250] width 100 height 14
click at [518, 253] on input "Donner ses attentes" at bounding box center [518, 253] width 0 height 0
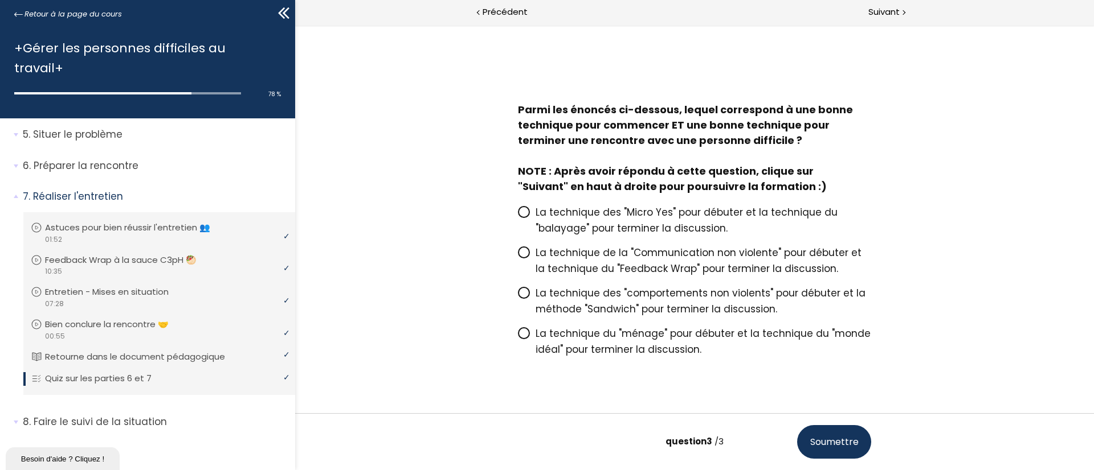
scroll to position [26, 0]
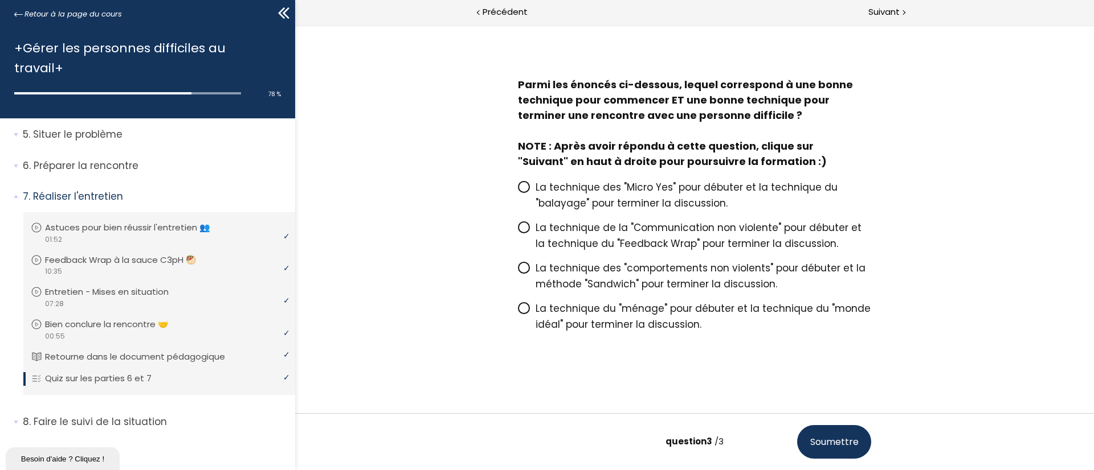
click at [783, 230] on span "La technique de la "Communication non violente" pour débuter et la technique du…" at bounding box center [698, 236] width 326 height 30
click at [518, 231] on input "La technique de la "Communication non violente" pour débuter et la technique du…" at bounding box center [518, 231] width 0 height 0
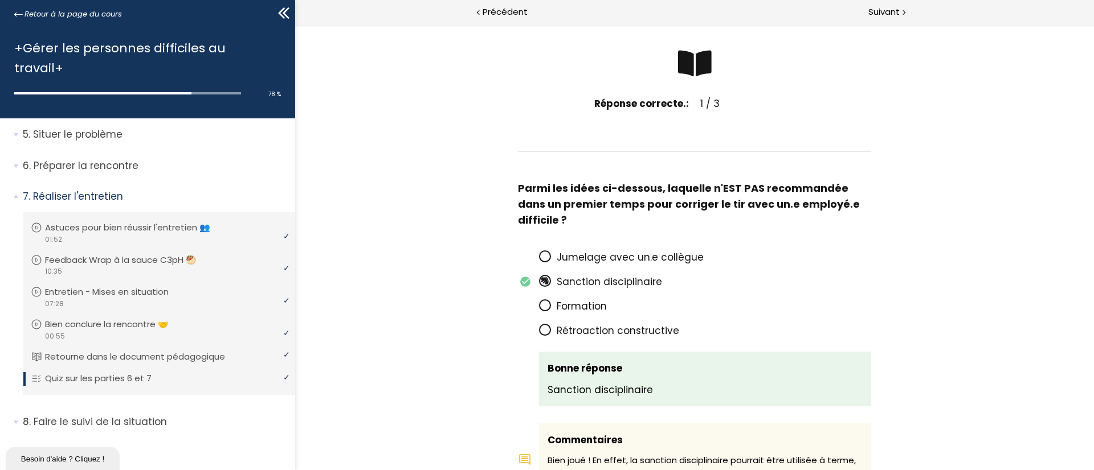
scroll to position [0, 0]
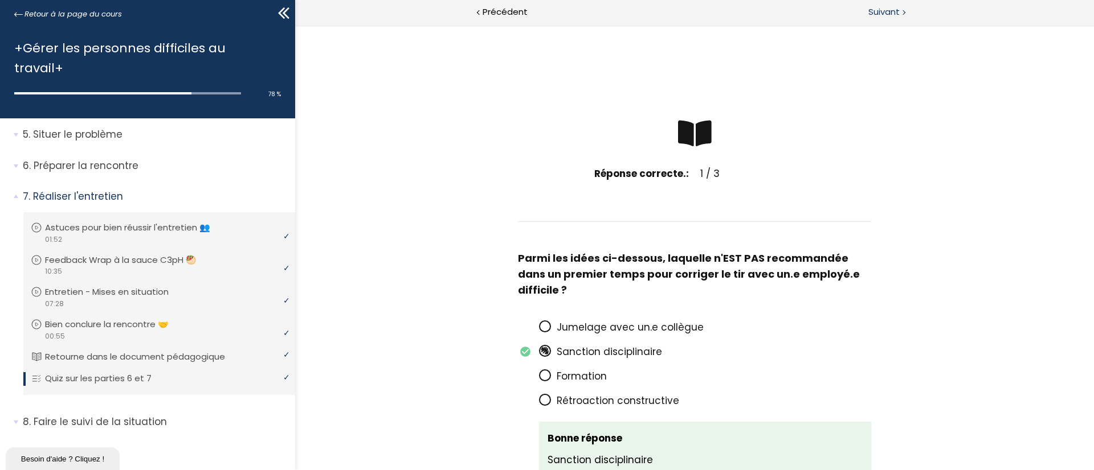
click at [883, 18] on span "Suivant" at bounding box center [883, 12] width 31 height 14
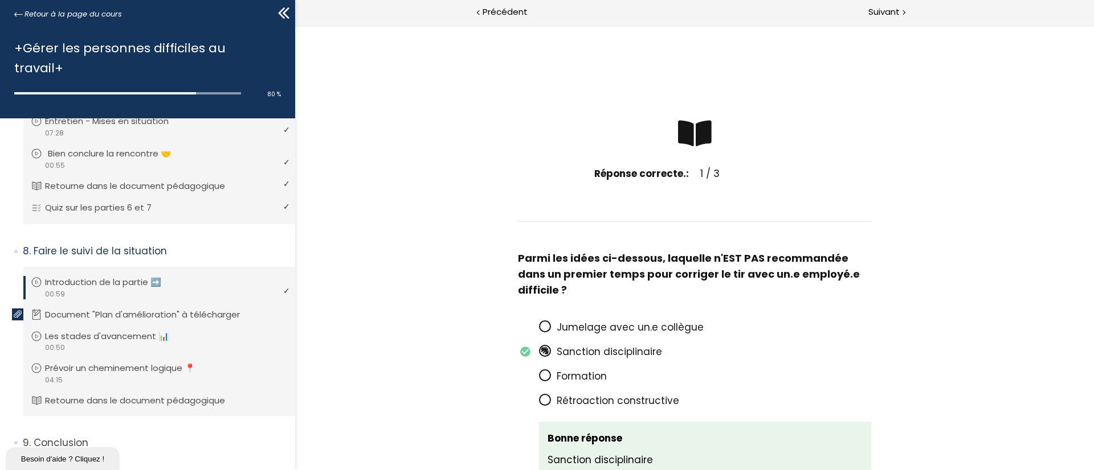
scroll to position [308, 0]
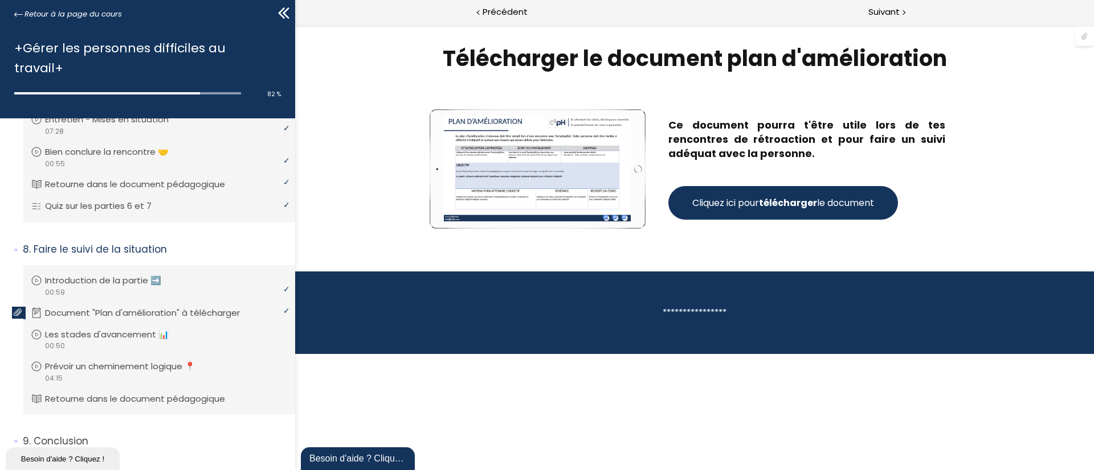
click at [810, 207] on strong "télécharger" at bounding box center [788, 202] width 58 height 13
click at [897, 16] on span "Suivant" at bounding box center [883, 12] width 31 height 14
click at [895, 14] on span "Suivant" at bounding box center [883, 12] width 31 height 14
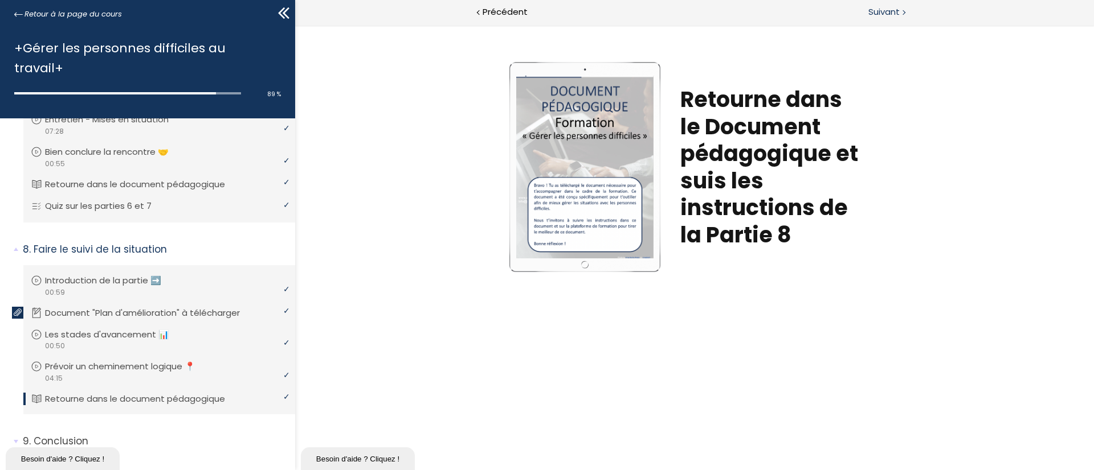
click at [895, 13] on span "Suivant" at bounding box center [883, 12] width 31 height 14
click at [16, 243] on span "8. Faire le suivi de la situation" at bounding box center [154, 254] width 281 height 23
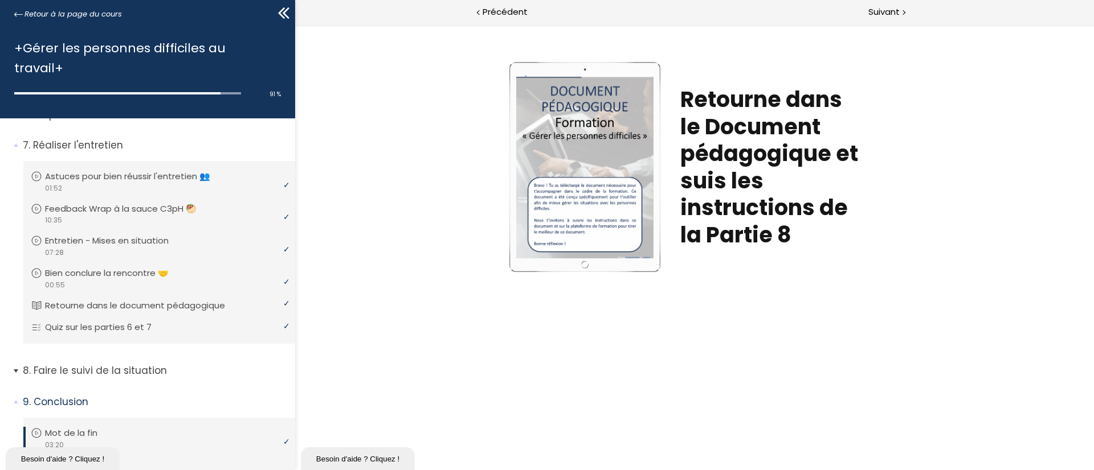
scroll to position [186, 0]
click at [14, 140] on span "7. Réaliser l'entretien" at bounding box center [154, 151] width 281 height 23
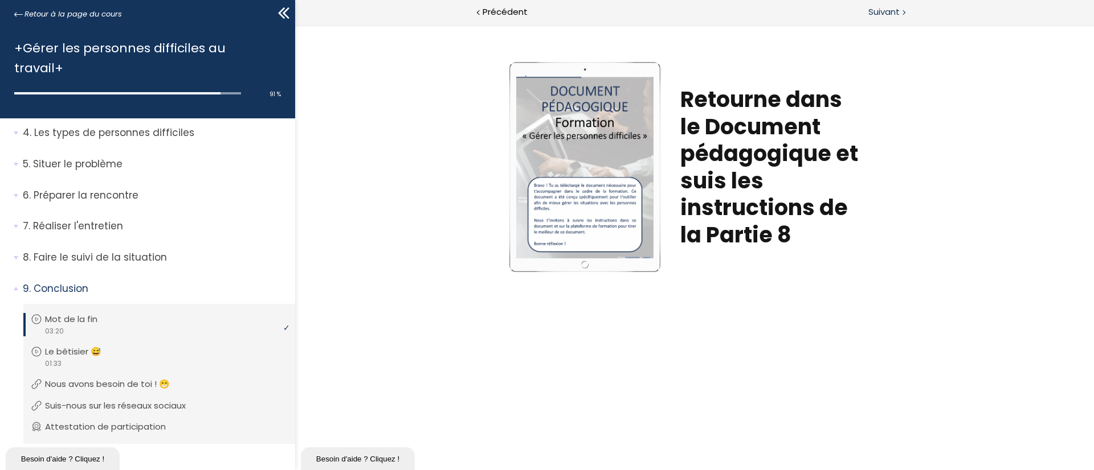
click at [879, 7] on span "Suivant" at bounding box center [883, 12] width 31 height 14
click at [894, 14] on span "Suivant" at bounding box center [883, 12] width 31 height 14
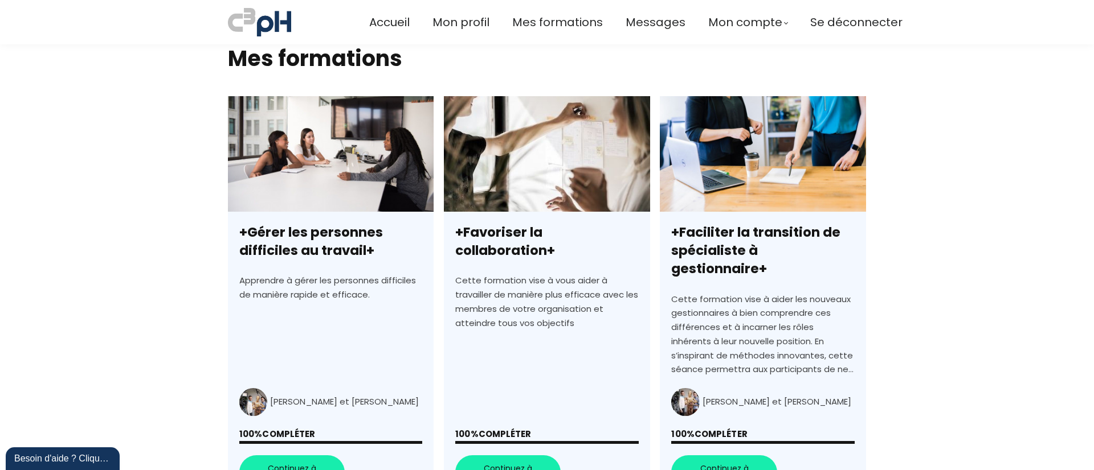
click at [521, 299] on link "+Favoriser la collaboration+" at bounding box center [547, 301] width 206 height 410
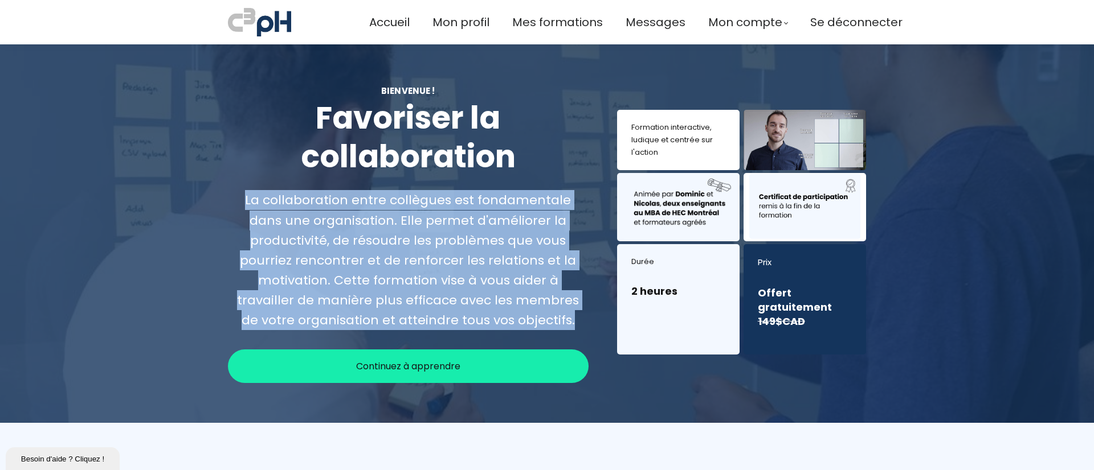
drag, startPoint x: 490, startPoint y: 319, endPoint x: 224, endPoint y: 198, distance: 292.6
click at [224, 198] on div "Bienvenue ! Favoriser la collaboration La collaboration entre collègues est fon…" at bounding box center [408, 233] width 389 height 299
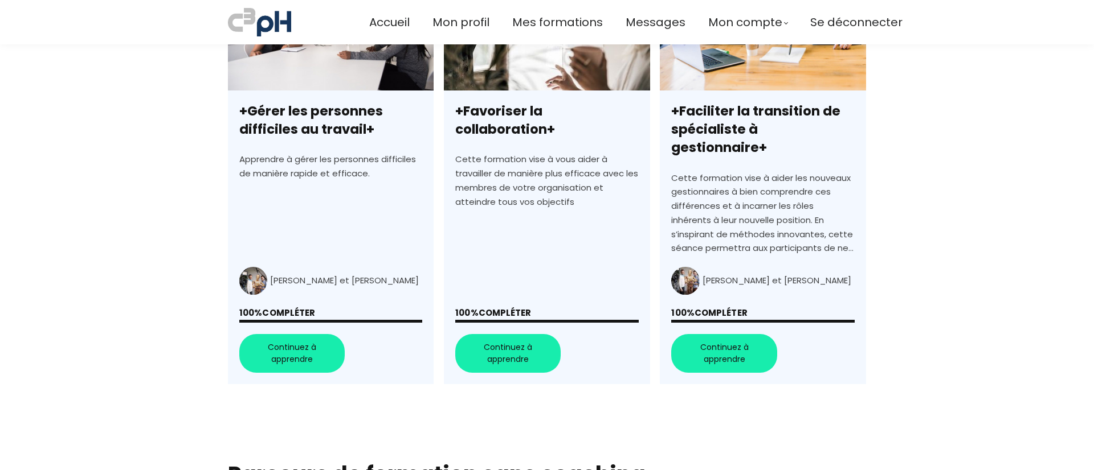
scroll to position [265, 0]
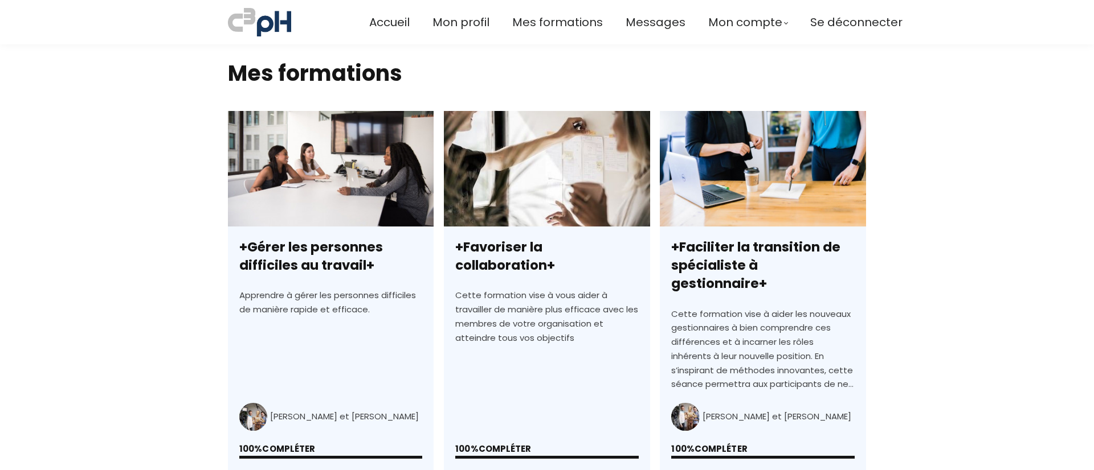
click at [811, 261] on link "+Faciliter la transition de spécialiste à gestionnaire+" at bounding box center [763, 316] width 206 height 410
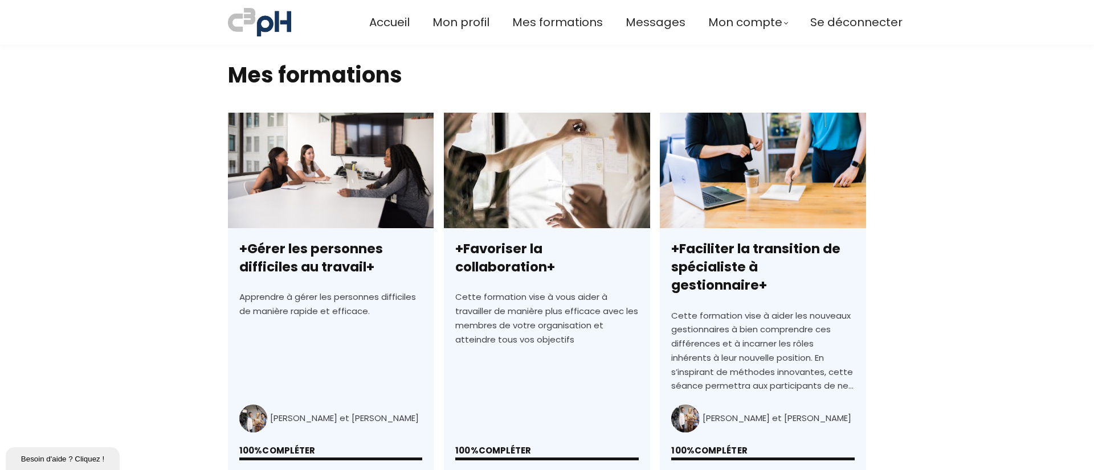
scroll to position [0, 0]
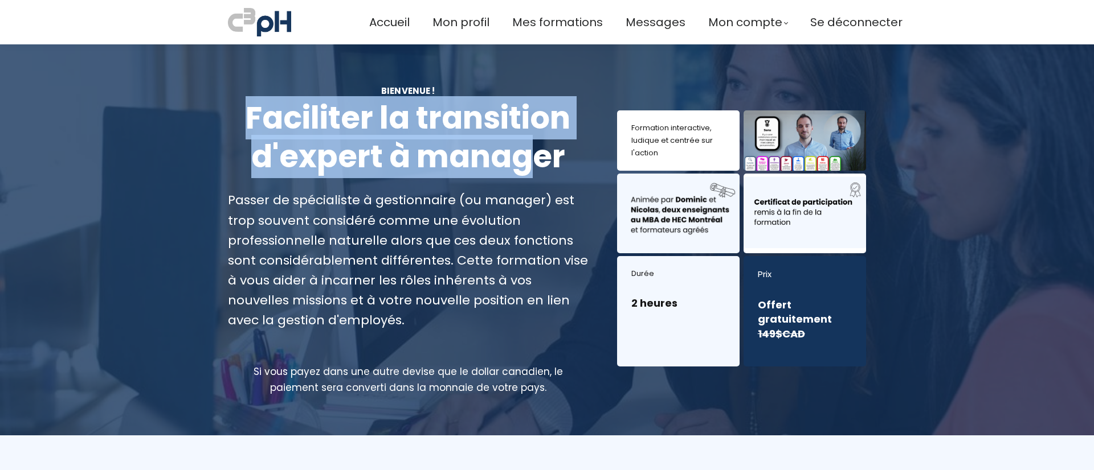
drag, startPoint x: 282, startPoint y: 115, endPoint x: 556, endPoint y: 159, distance: 278.0
click at [556, 159] on h1 "Faciliter la transition d'expert à manager" at bounding box center [408, 137] width 361 height 77
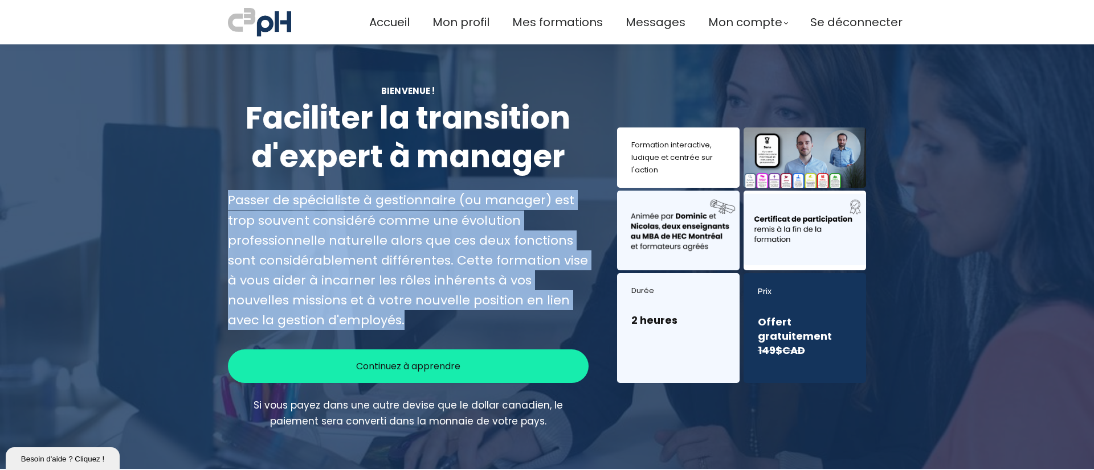
drag, startPoint x: 351, startPoint y: 320, endPoint x: 224, endPoint y: 207, distance: 169.9
click at [224, 207] on div "BIENVENUE ! Faciliter la transition d'expert à manager Passer de spécialiste à …" at bounding box center [408, 256] width 389 height 345
copy div "Passer de spécialiste à gestionnaire (ou manager) est trop souvent considéré co…"
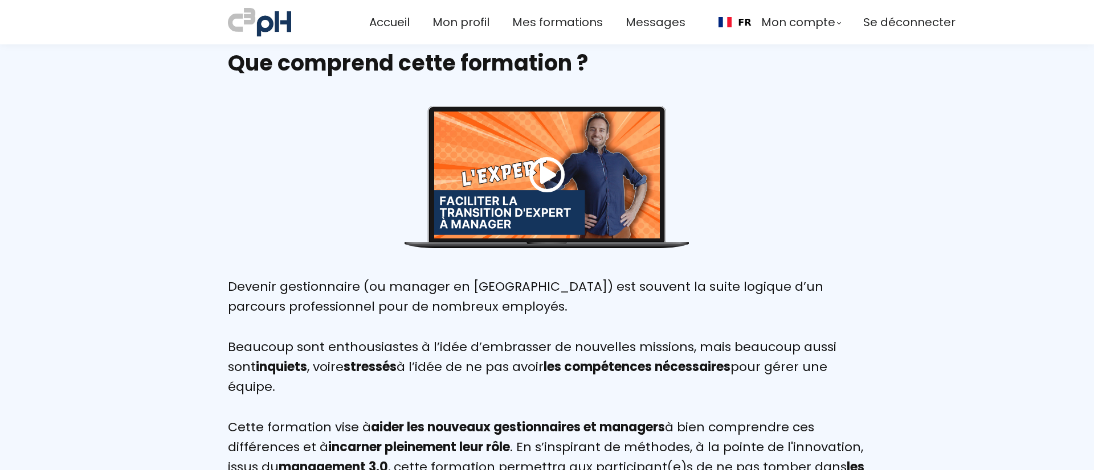
scroll to position [33, 0]
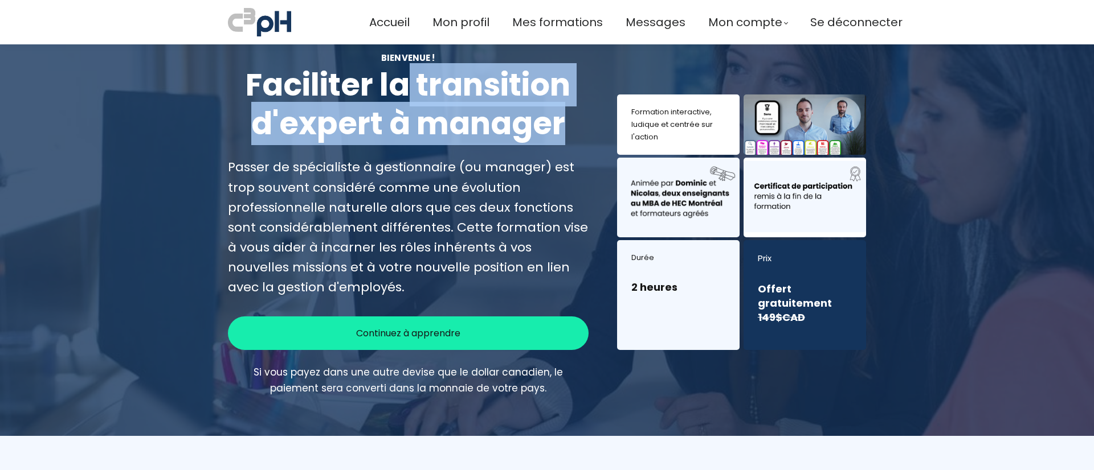
drag, startPoint x: 559, startPoint y: 118, endPoint x: 247, endPoint y: 84, distance: 313.4
click at [247, 84] on h1 "Faciliter la transition d'expert à manager" at bounding box center [408, 104] width 361 height 77
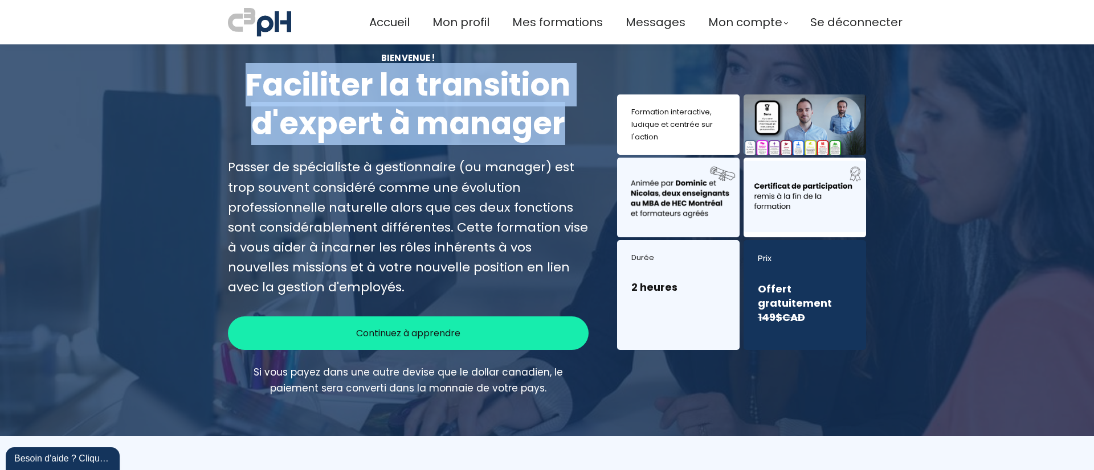
scroll to position [0, 0]
copy h1 "Faciliter la transition d'expert à manager"
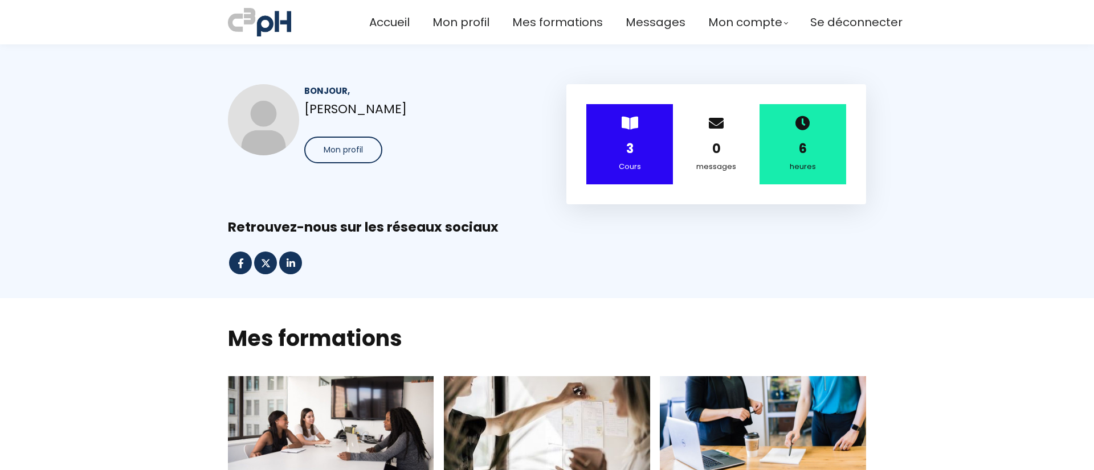
scroll to position [234, 0]
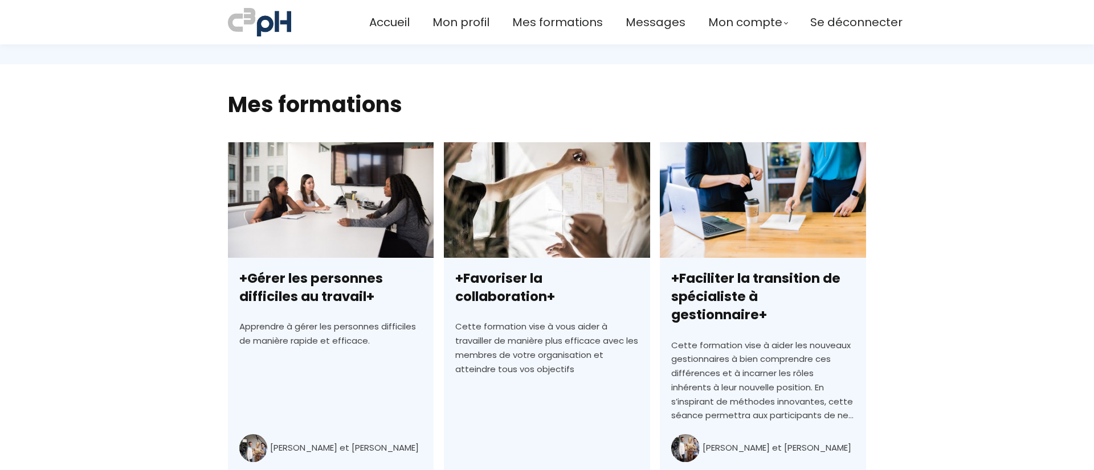
drag, startPoint x: 0, startPoint y: 0, endPoint x: 333, endPoint y: 284, distance: 437.5
click at [333, 284] on link "+Gérer les personnes difficiles au travail+" at bounding box center [331, 347] width 206 height 410
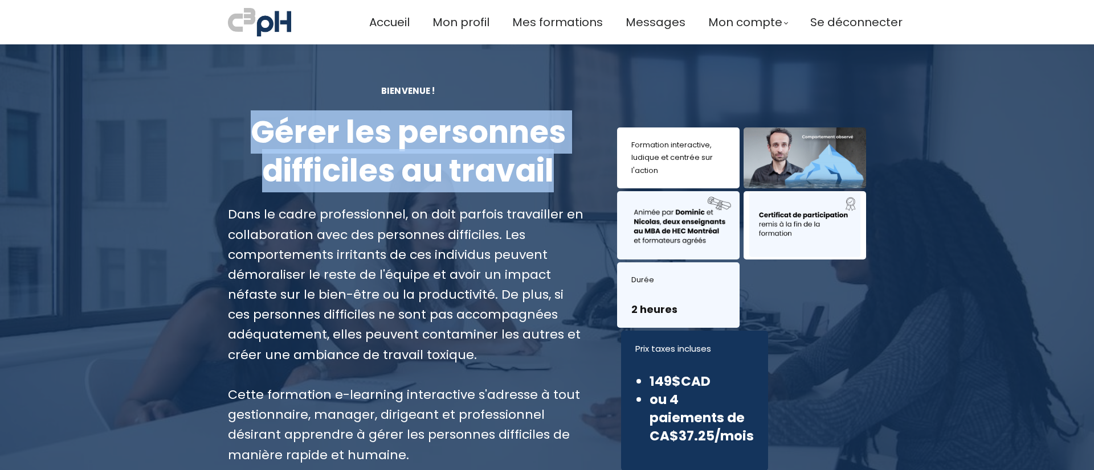
click at [249, 128] on div "Gérer les personnes difficiles au travail" at bounding box center [408, 151] width 361 height 77
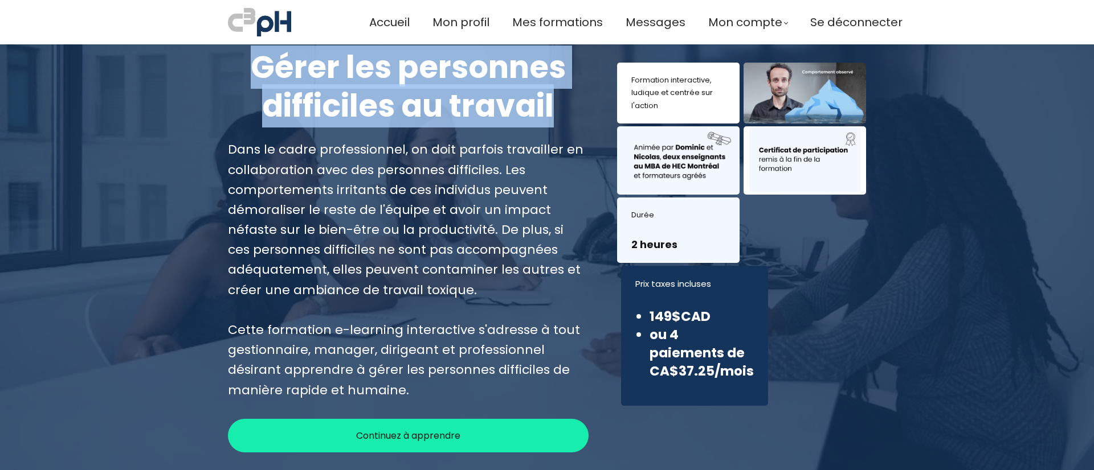
scroll to position [65, 0]
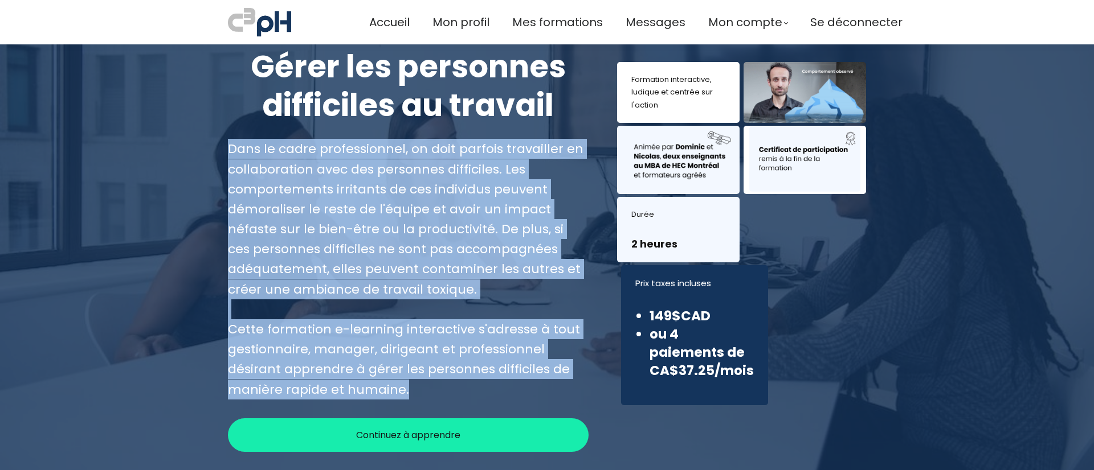
drag, startPoint x: 404, startPoint y: 390, endPoint x: 223, endPoint y: 153, distance: 297.9
click at [223, 153] on div "BIENVENUE ! Gérer les personnes difficiles au travail Dans le cadre professionn…" at bounding box center [408, 235] width 389 height 433
copy div "Dans le cadre professionnel, on doit parfois travailler en collaboration avec d…"
